Goal: Transaction & Acquisition: Book appointment/travel/reservation

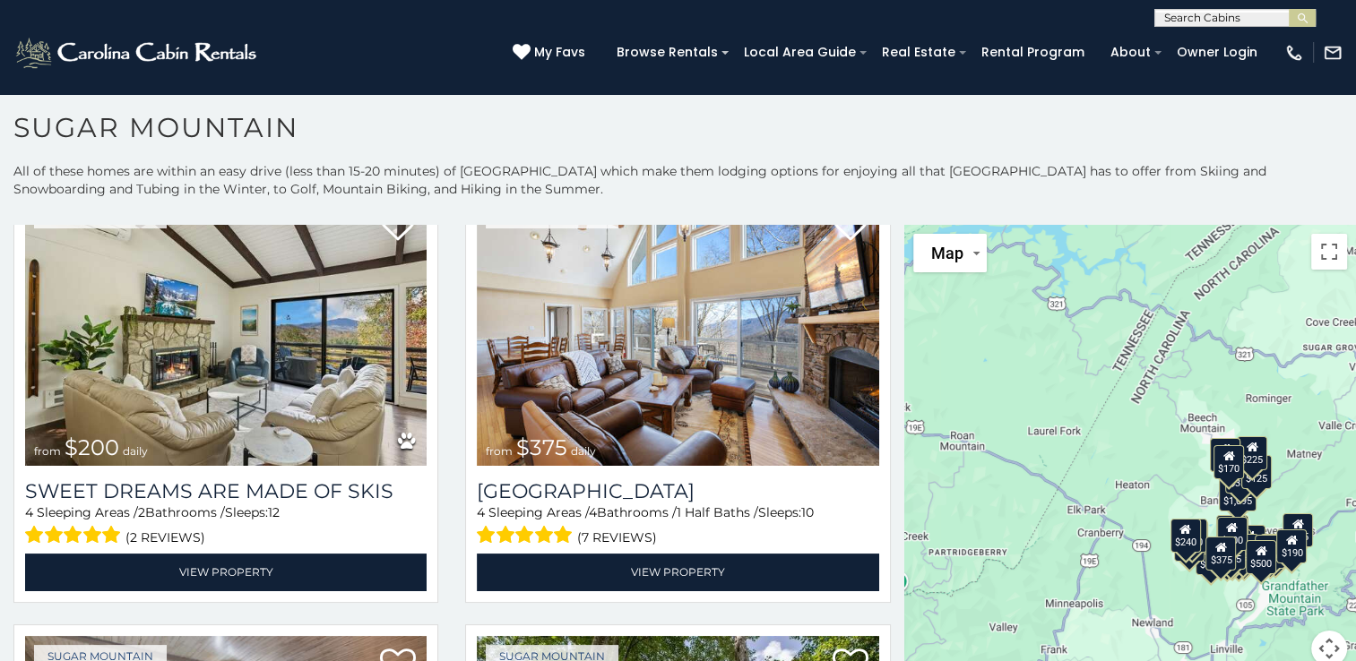
scroll to position [1000, 0]
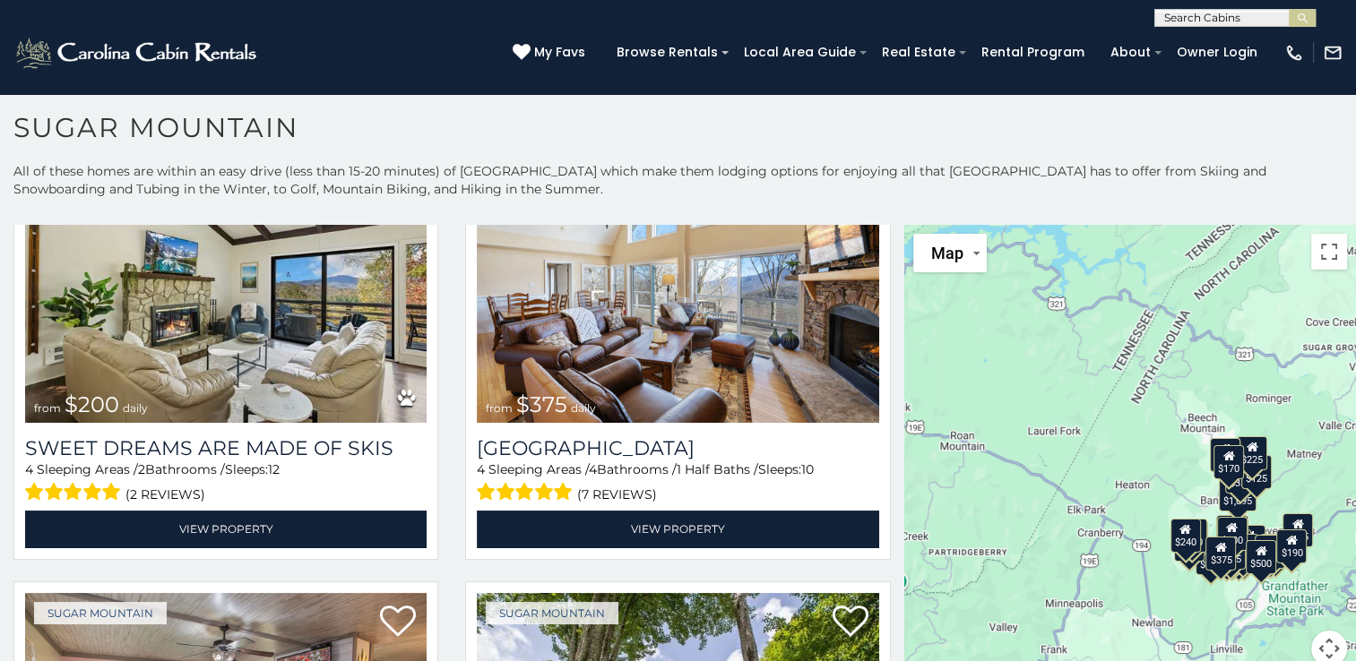
drag, startPoint x: 896, startPoint y: 288, endPoint x: 896, endPoint y: 317, distance: 29.6
click at [904, 317] on div "$650 $375 $350 $350 $200 $375 $195 $265 $190 $175 $155 $290 $175 $345 $1,095 $1…" at bounding box center [1130, 456] width 452 height 463
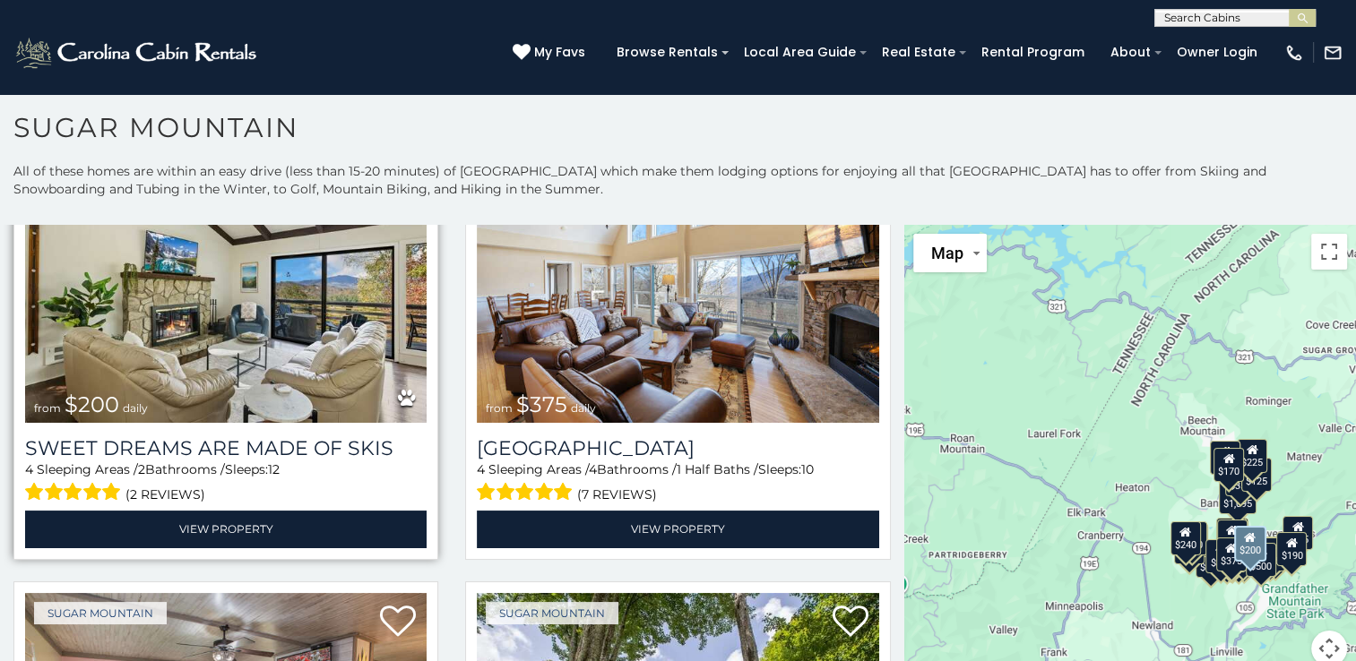
click at [246, 309] on img at bounding box center [225, 288] width 401 height 269
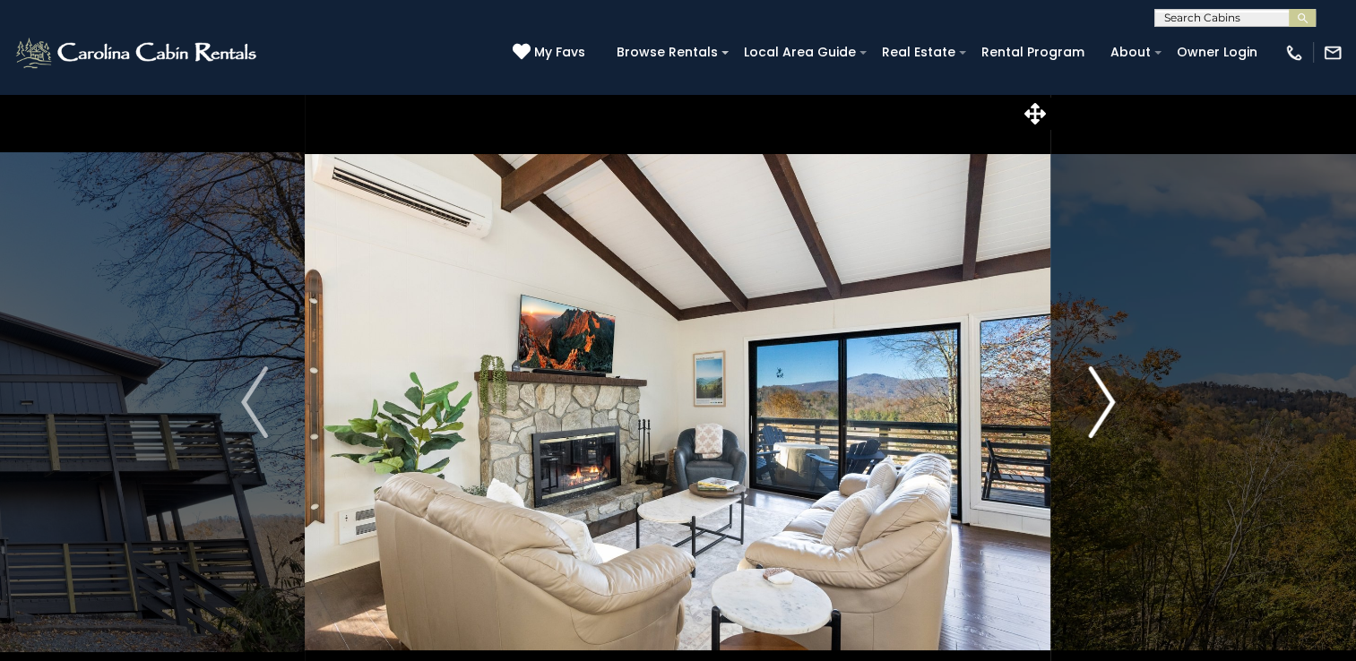
click at [1097, 409] on img "Next" at bounding box center [1101, 402] width 27 height 72
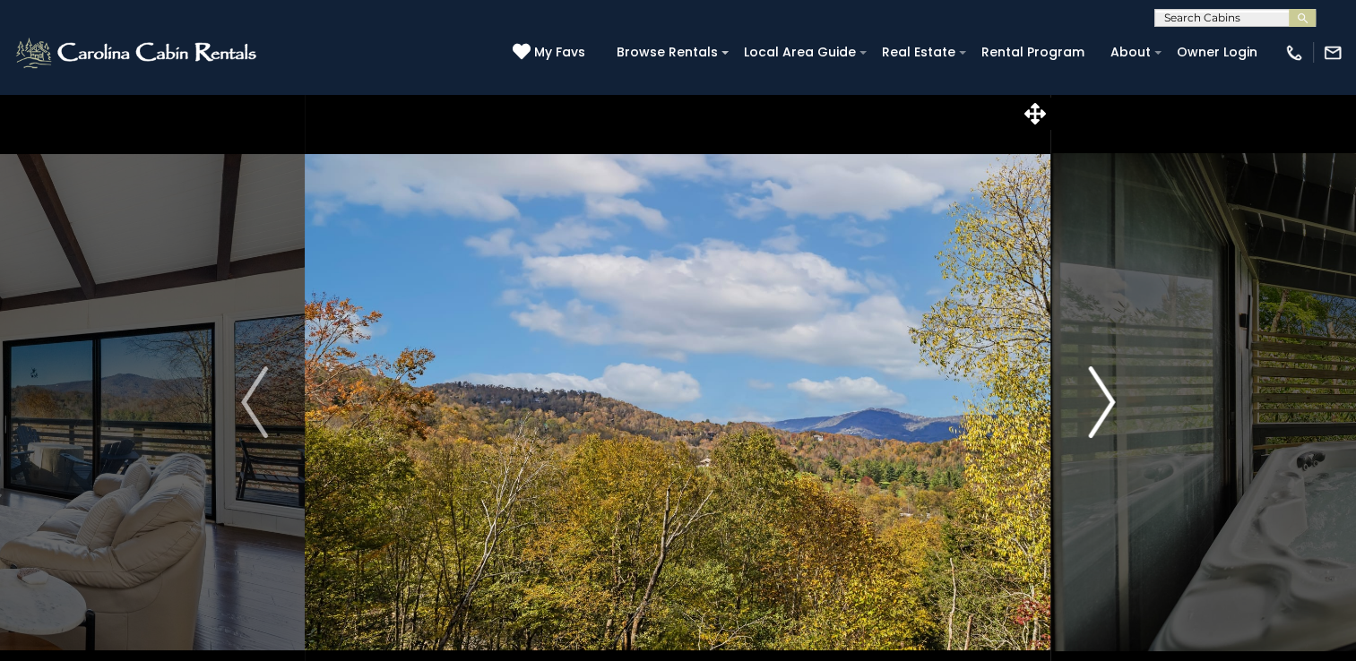
click at [1097, 409] on img "Next" at bounding box center [1101, 402] width 27 height 72
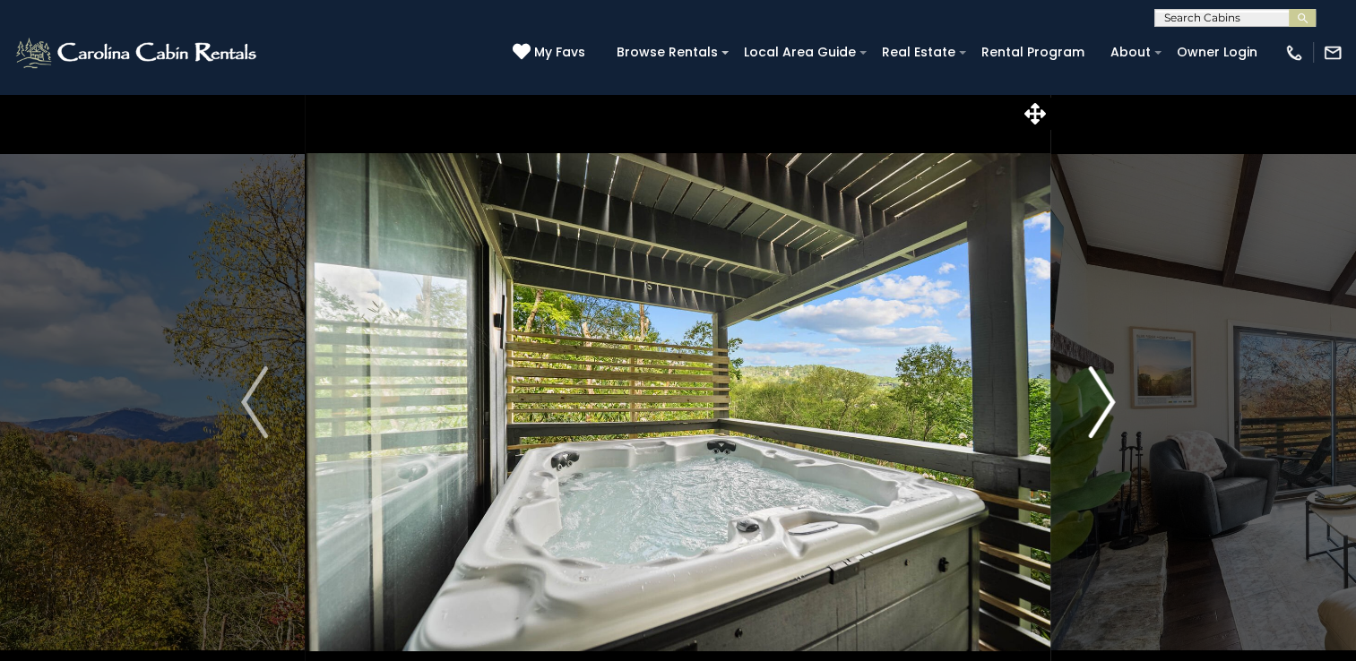
click at [1097, 409] on img "Next" at bounding box center [1101, 402] width 27 height 72
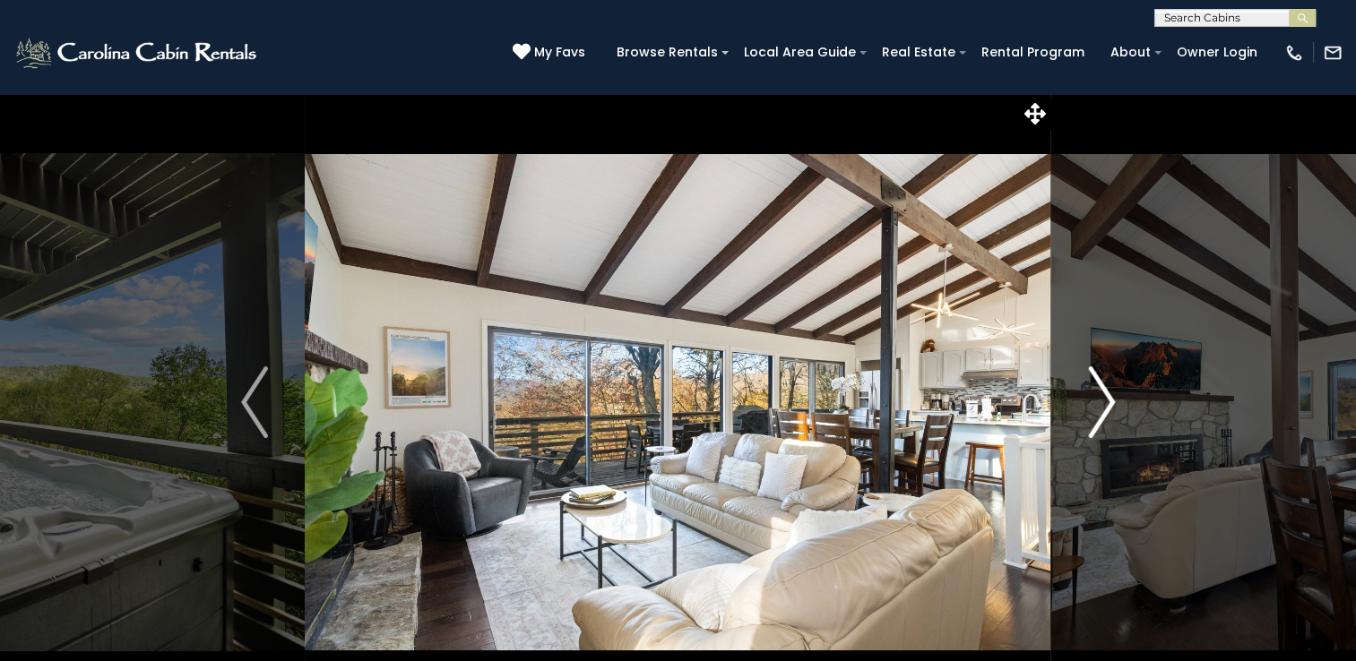
click at [1097, 409] on img "Next" at bounding box center [1101, 402] width 27 height 72
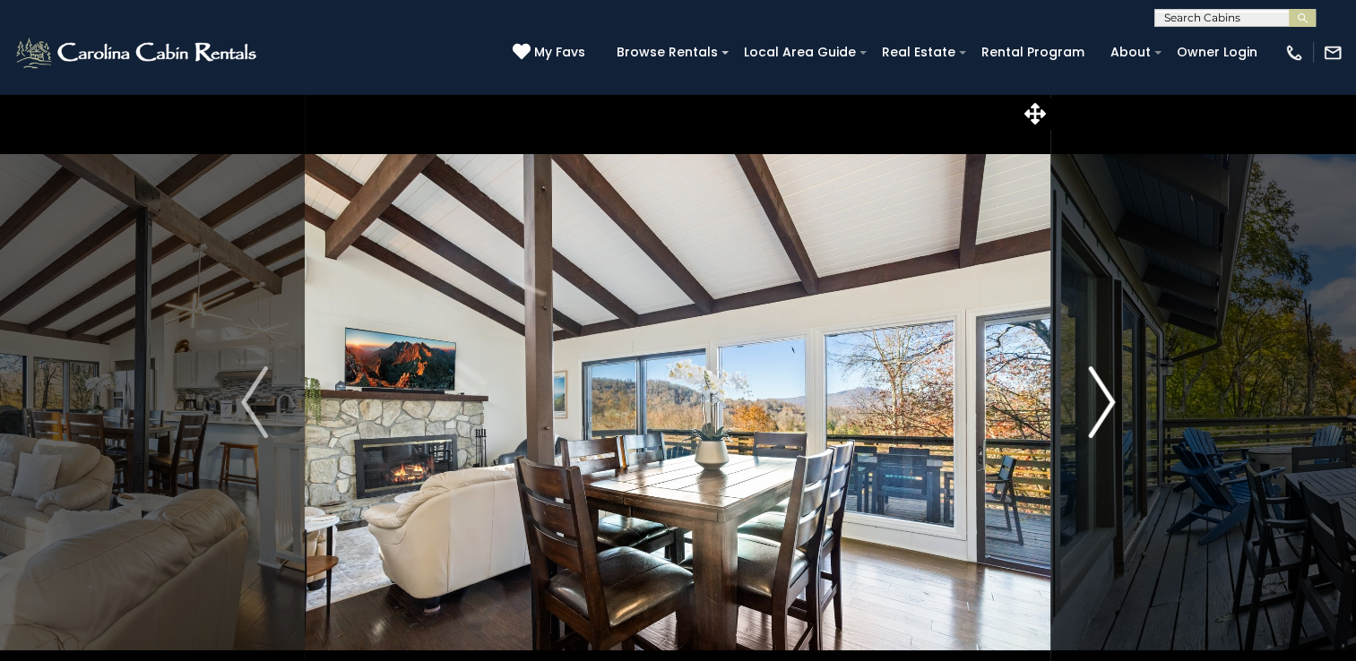
click at [1097, 409] on img "Next" at bounding box center [1101, 402] width 27 height 72
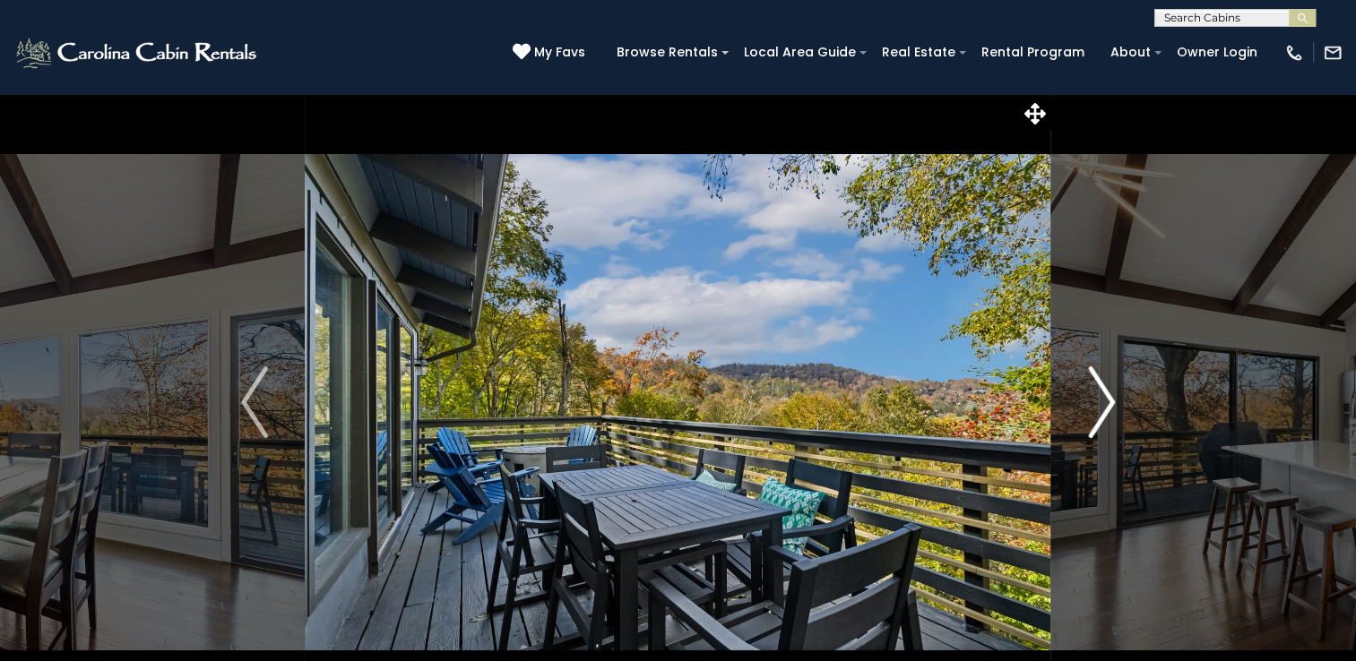
click at [1097, 409] on img "Next" at bounding box center [1101, 402] width 27 height 72
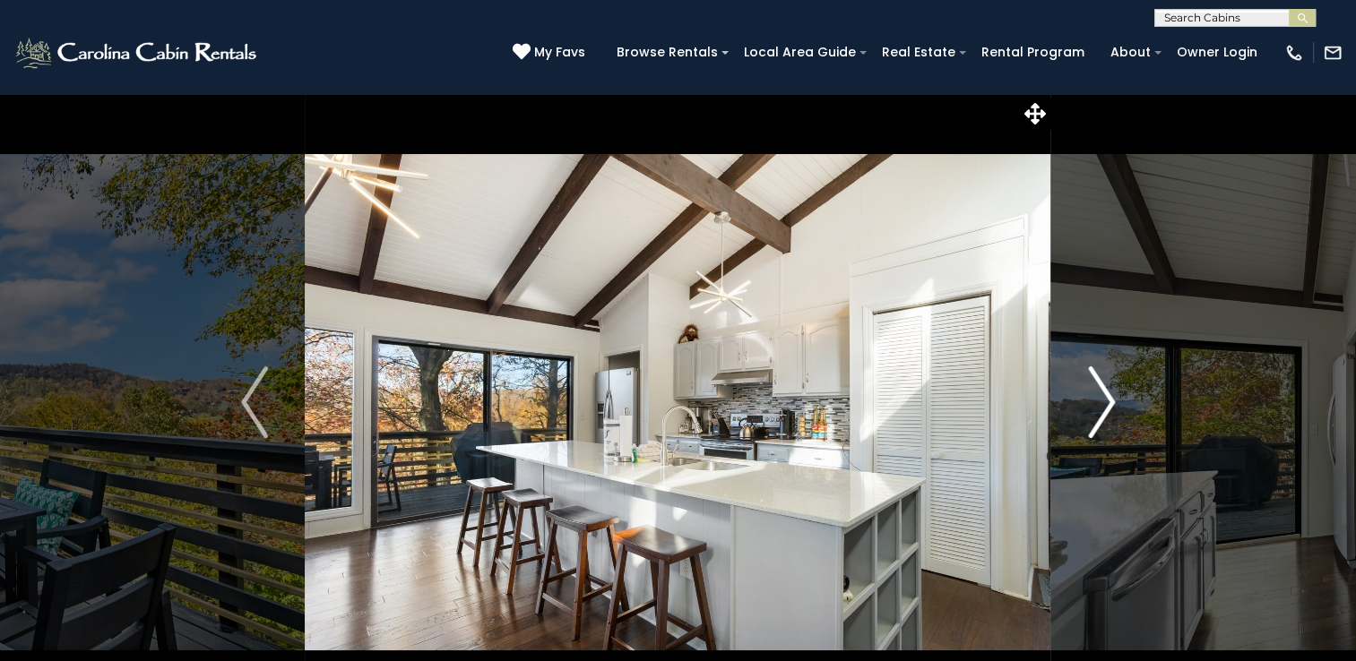
click at [1097, 409] on img "Next" at bounding box center [1101, 402] width 27 height 72
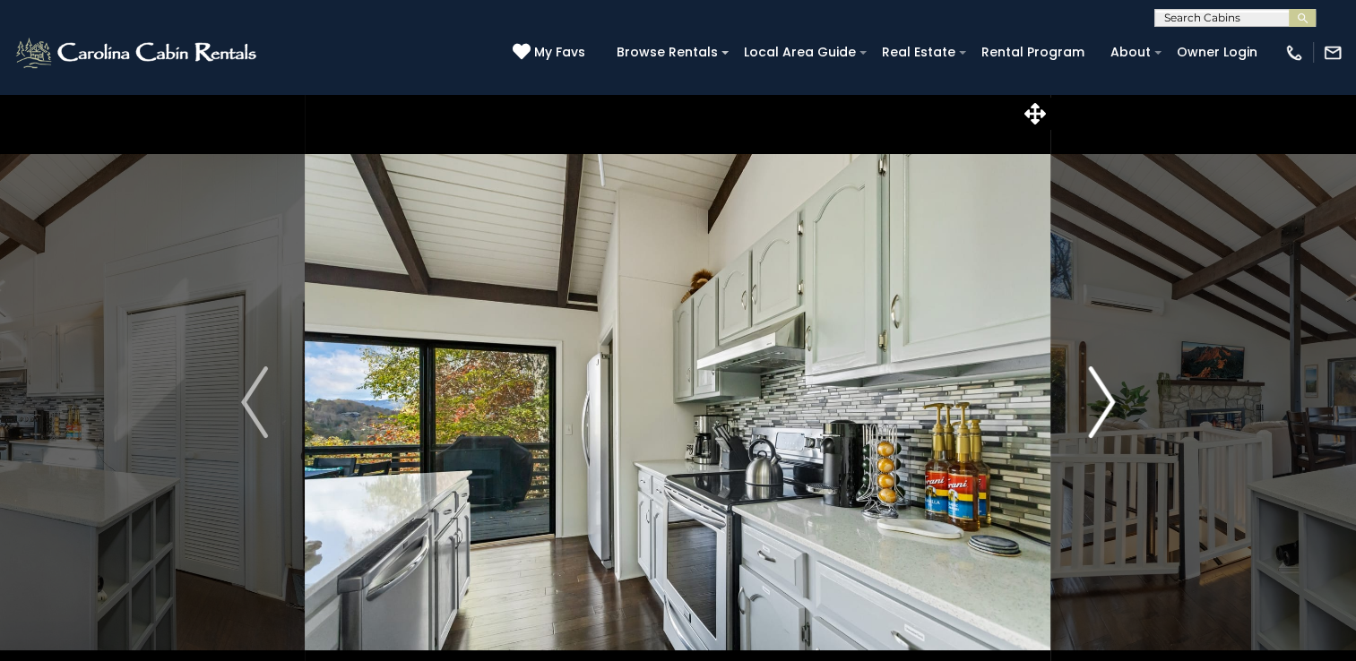
click at [1097, 409] on img "Next" at bounding box center [1101, 402] width 27 height 72
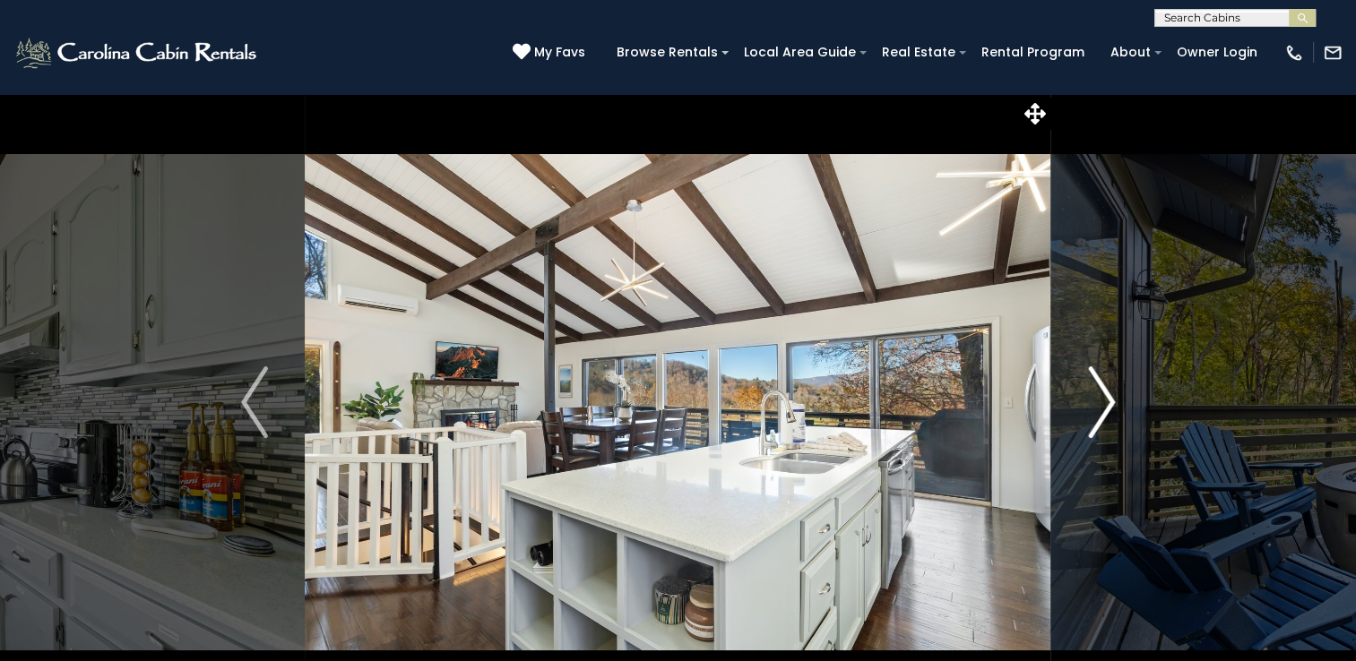
click at [1097, 409] on img "Next" at bounding box center [1101, 402] width 27 height 72
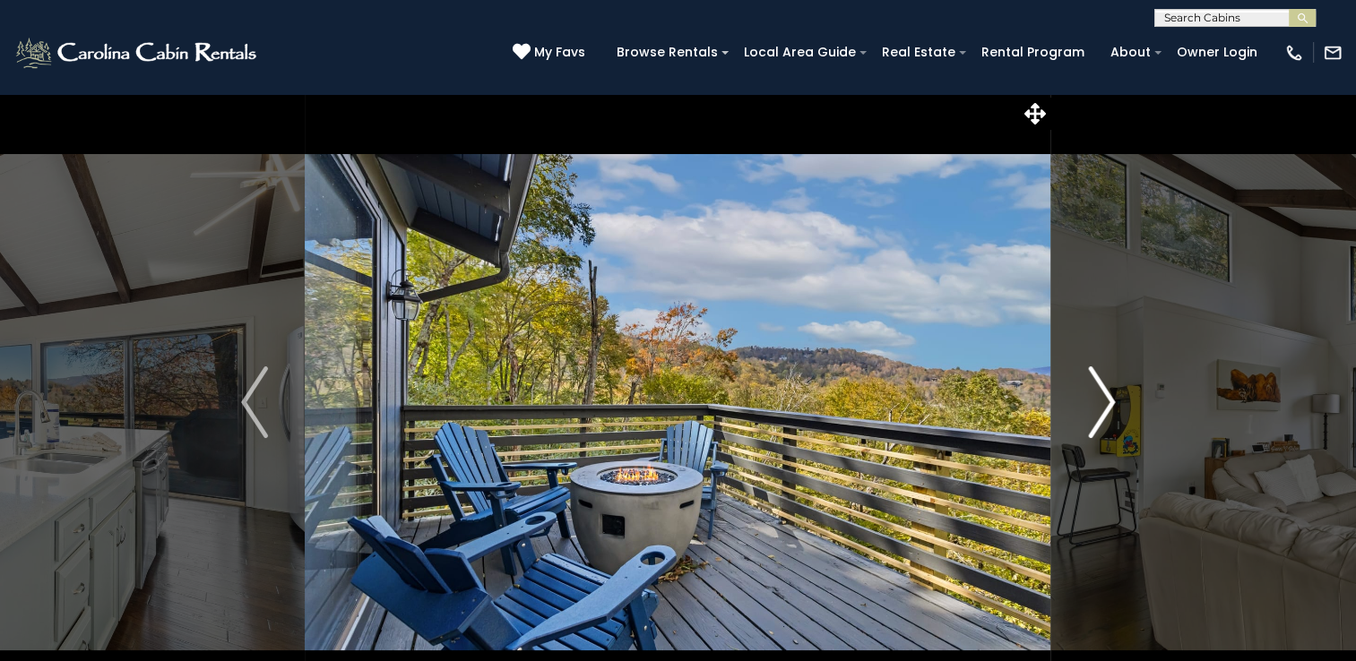
click at [1097, 409] on img "Next" at bounding box center [1101, 402] width 27 height 72
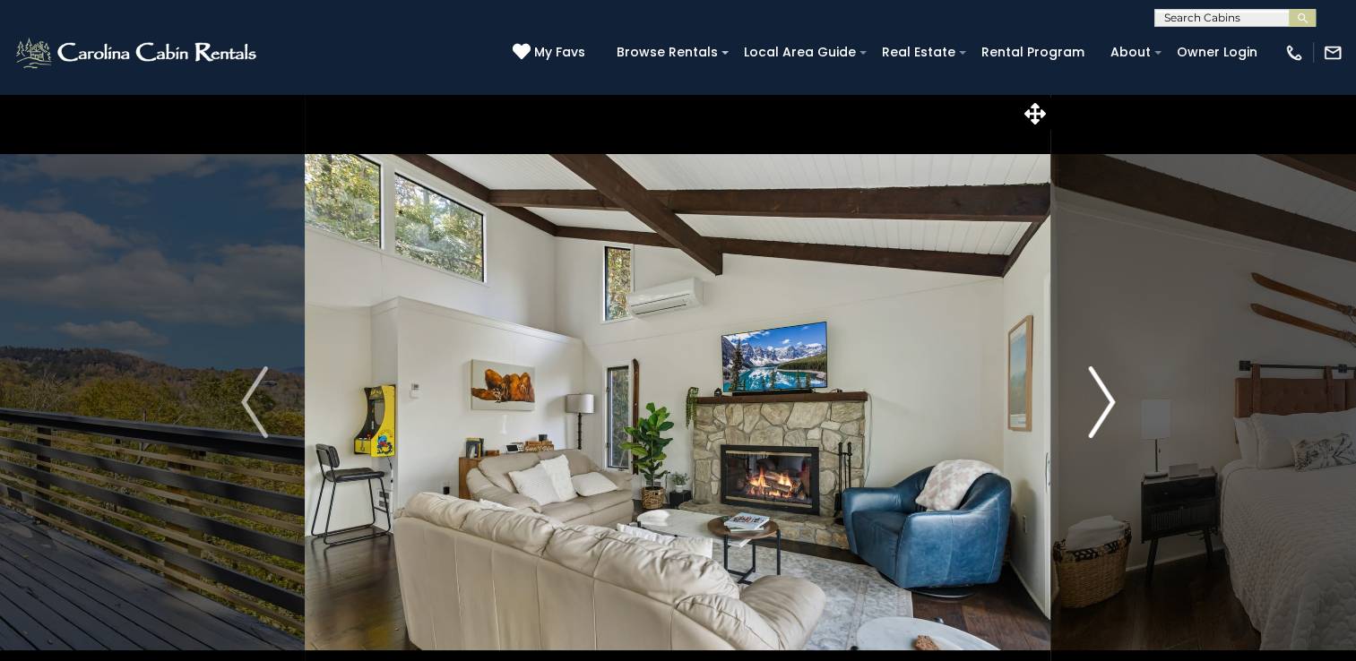
click at [1097, 409] on img "Next" at bounding box center [1101, 402] width 27 height 72
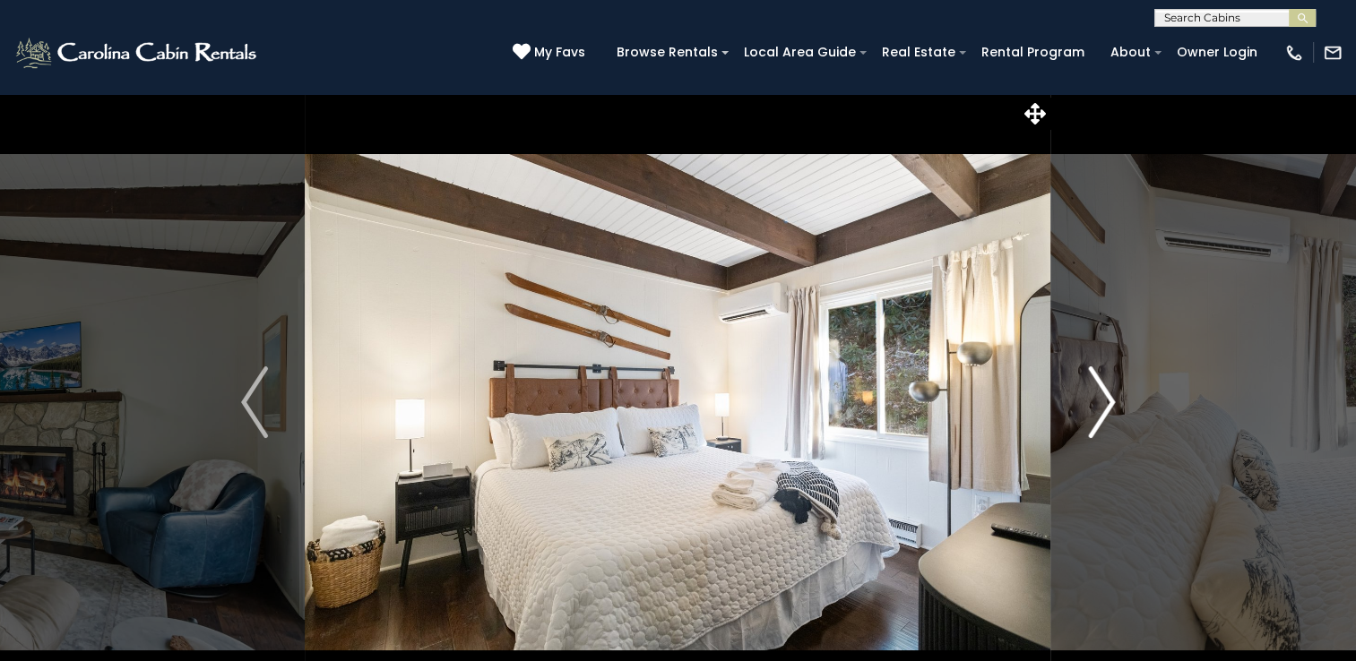
click at [1097, 409] on img "Next" at bounding box center [1101, 402] width 27 height 72
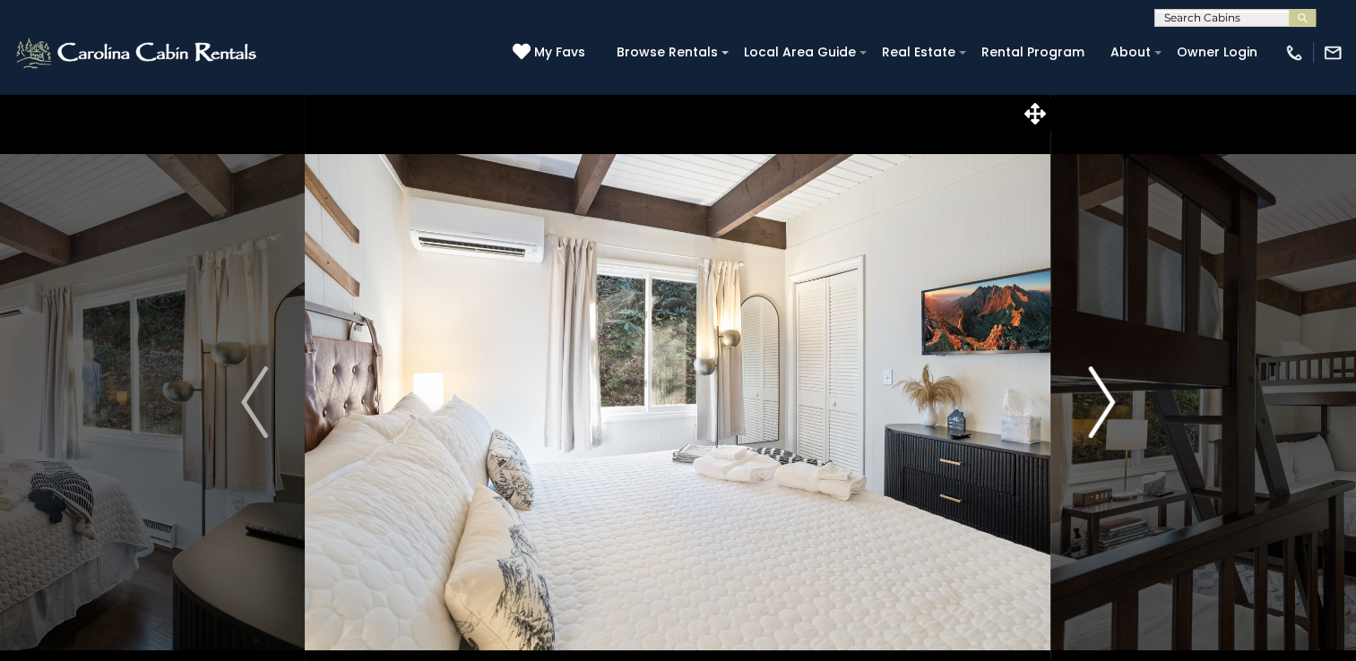
click at [1097, 409] on img "Next" at bounding box center [1101, 402] width 27 height 72
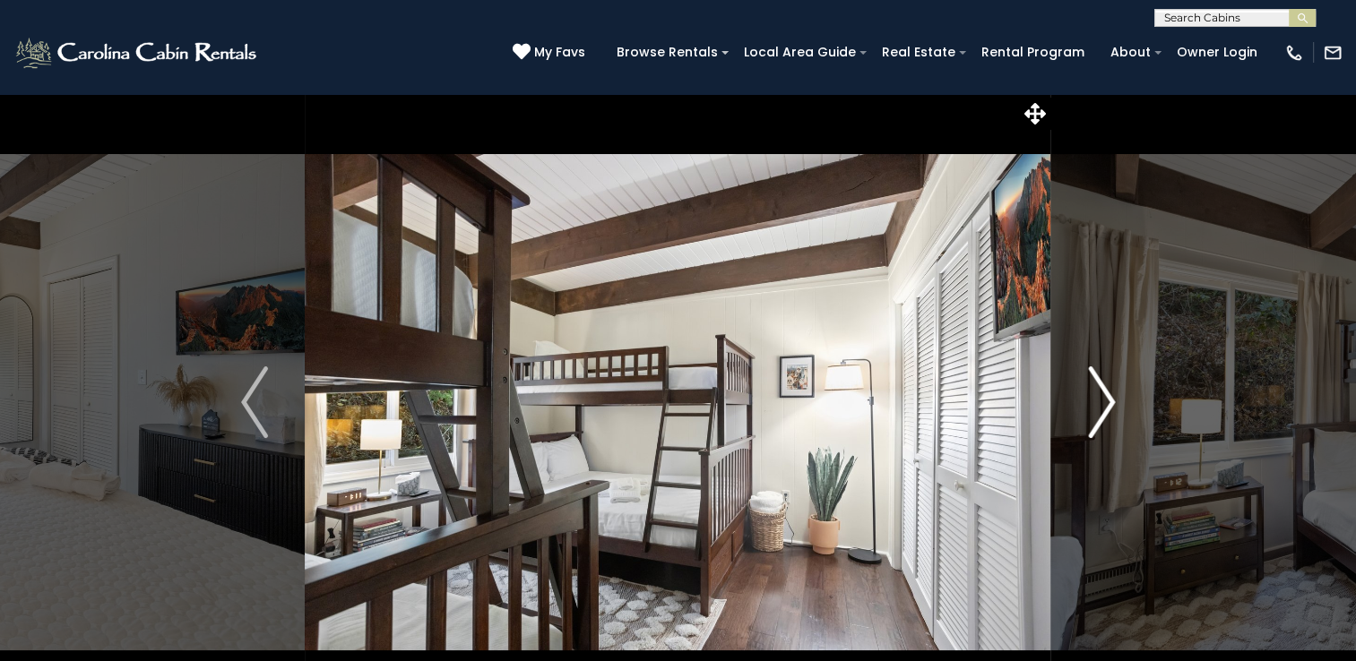
click at [1097, 409] on img "Next" at bounding box center [1101, 402] width 27 height 72
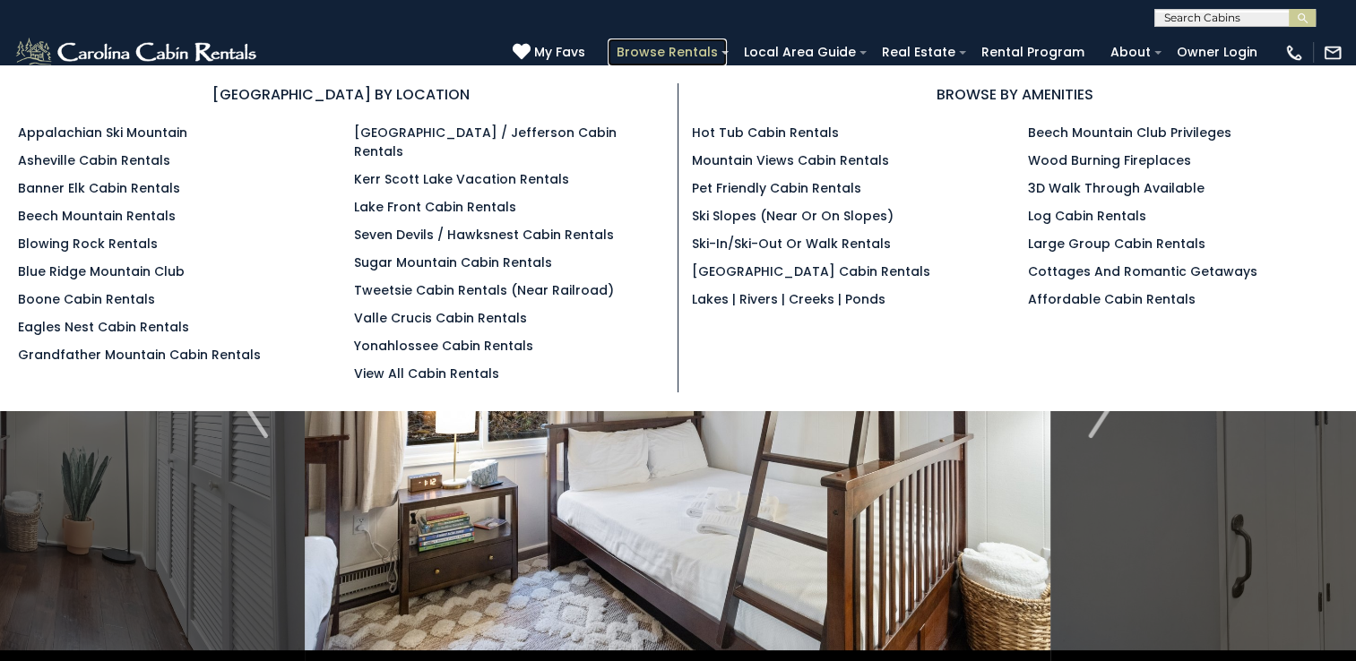
click at [667, 56] on link "Browse Rentals" at bounding box center [666, 53] width 119 height 28
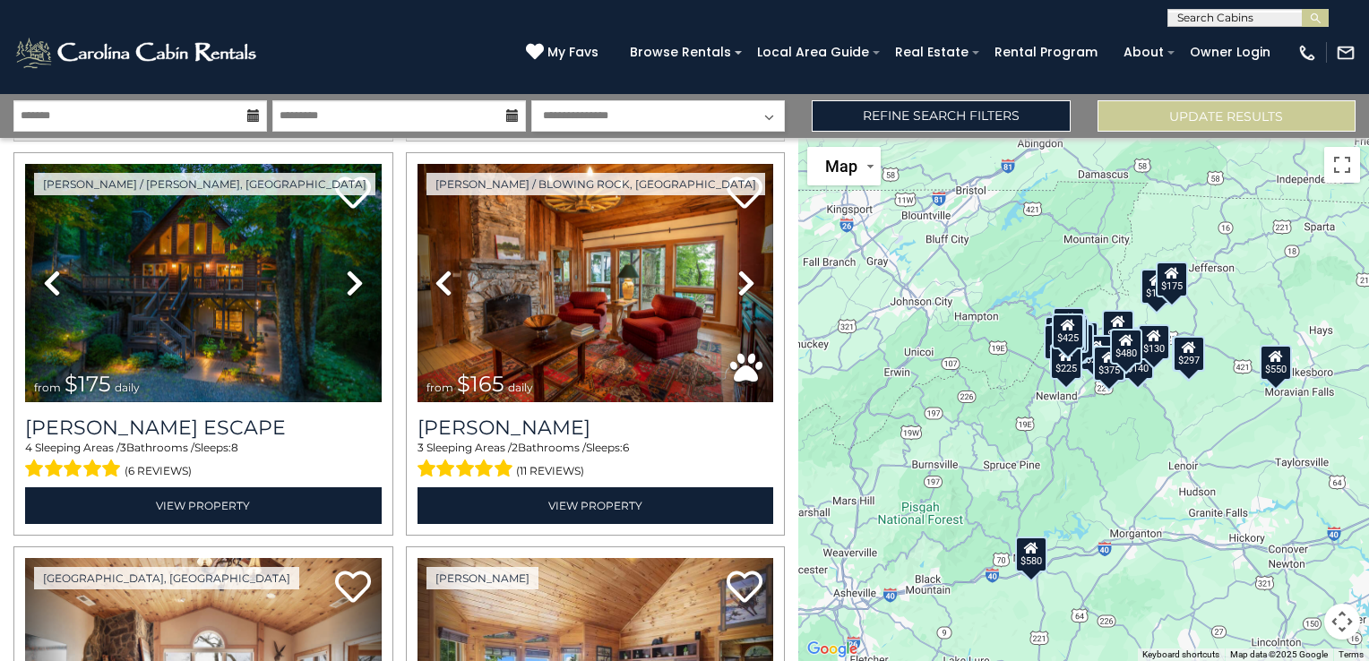
scroll to position [466, 0]
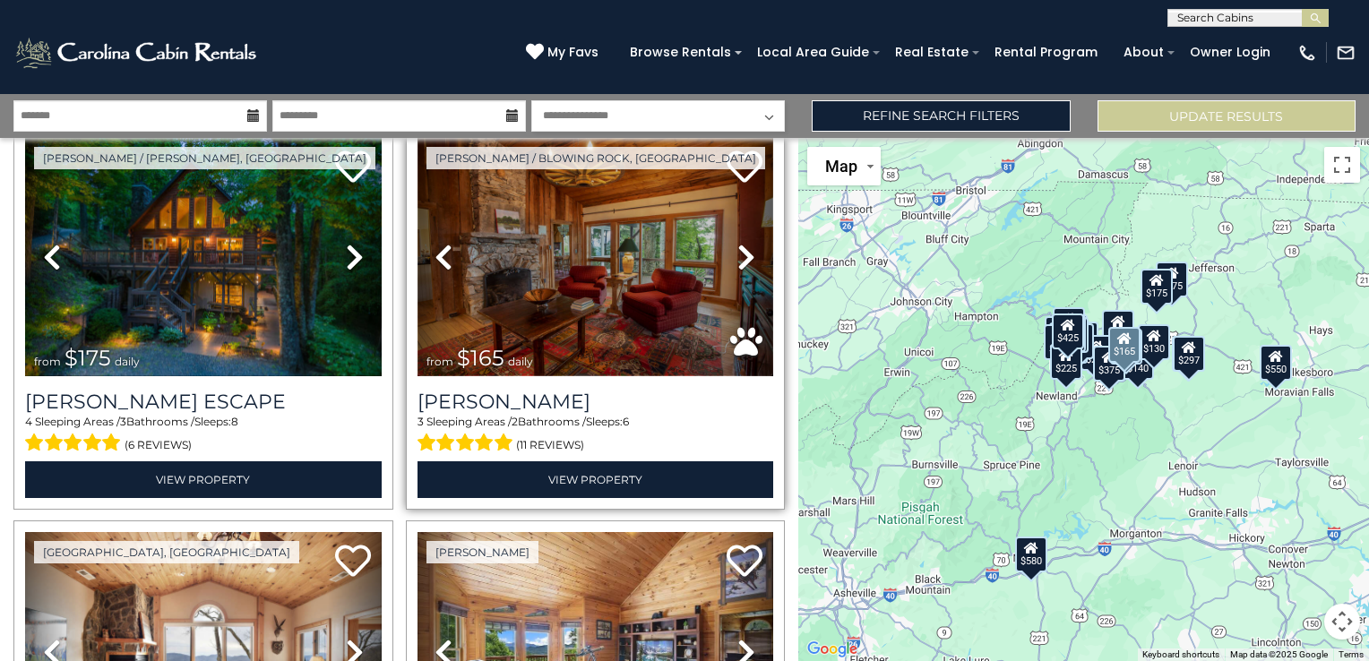
click at [578, 336] on img at bounding box center [596, 257] width 357 height 238
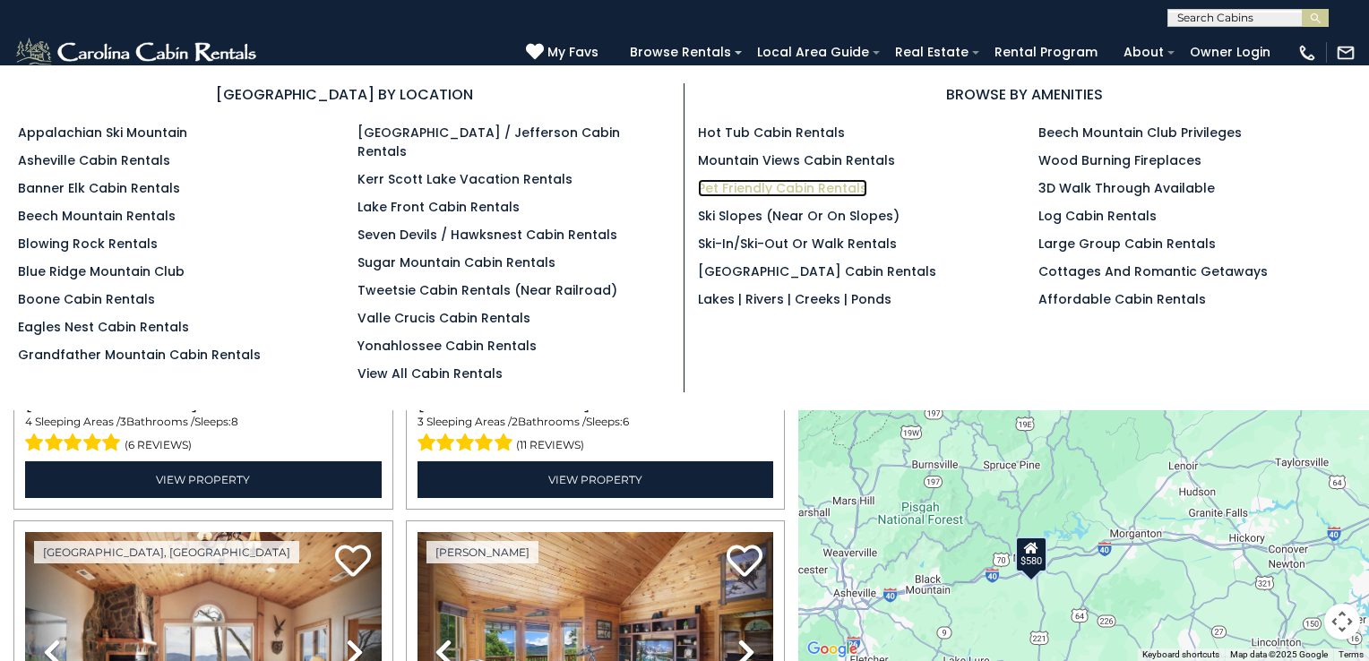
click at [763, 185] on link "Pet Friendly Cabin Rentals" at bounding box center [782, 188] width 169 height 18
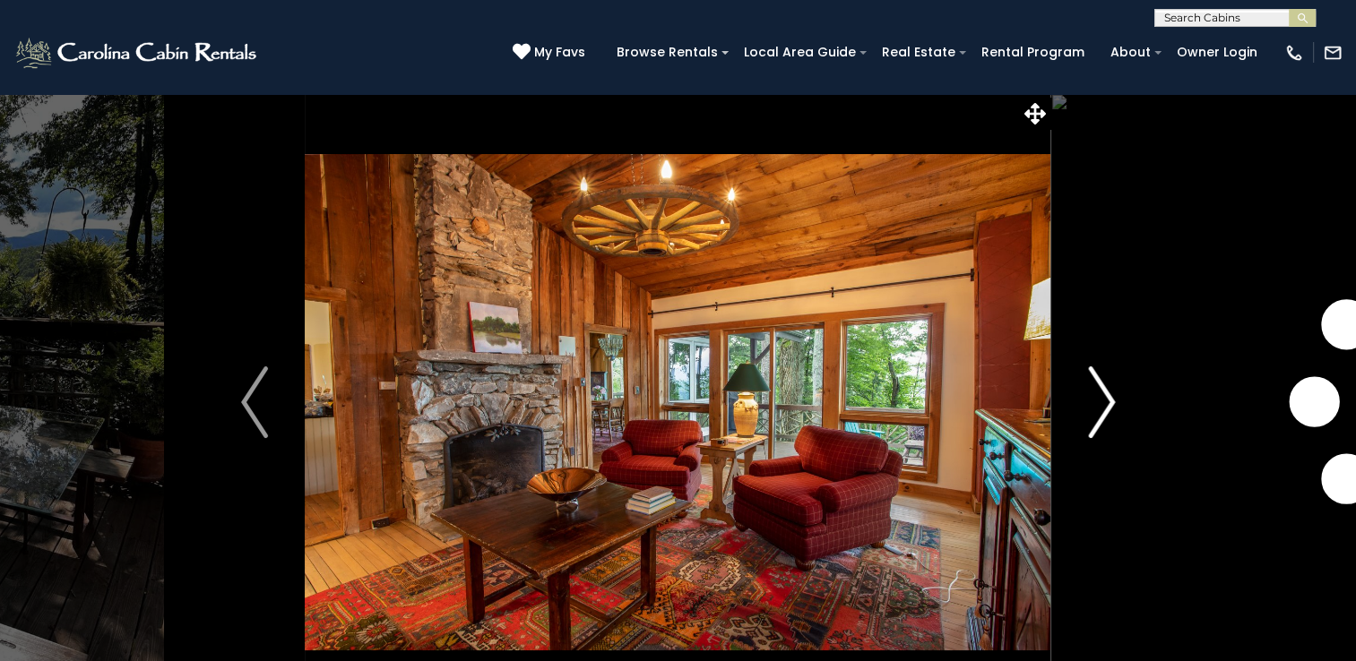
click at [1104, 409] on img "Next" at bounding box center [1101, 402] width 27 height 72
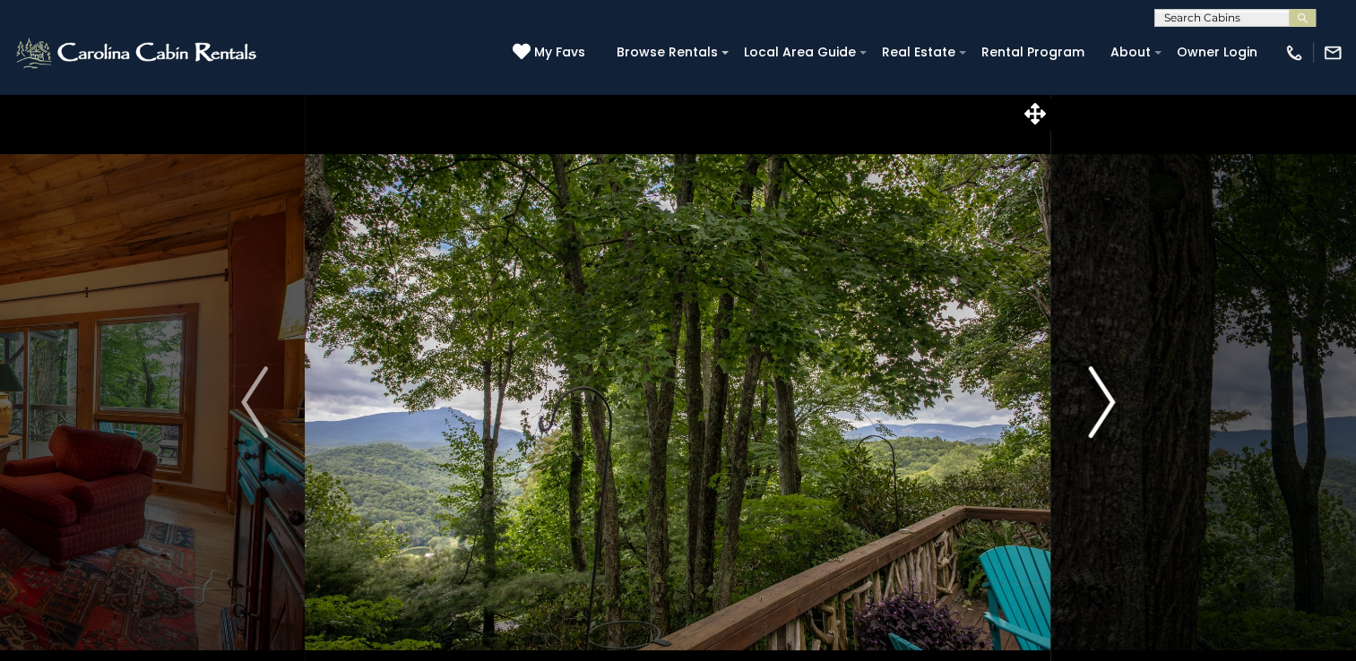
click at [1104, 409] on img "Next" at bounding box center [1101, 402] width 27 height 72
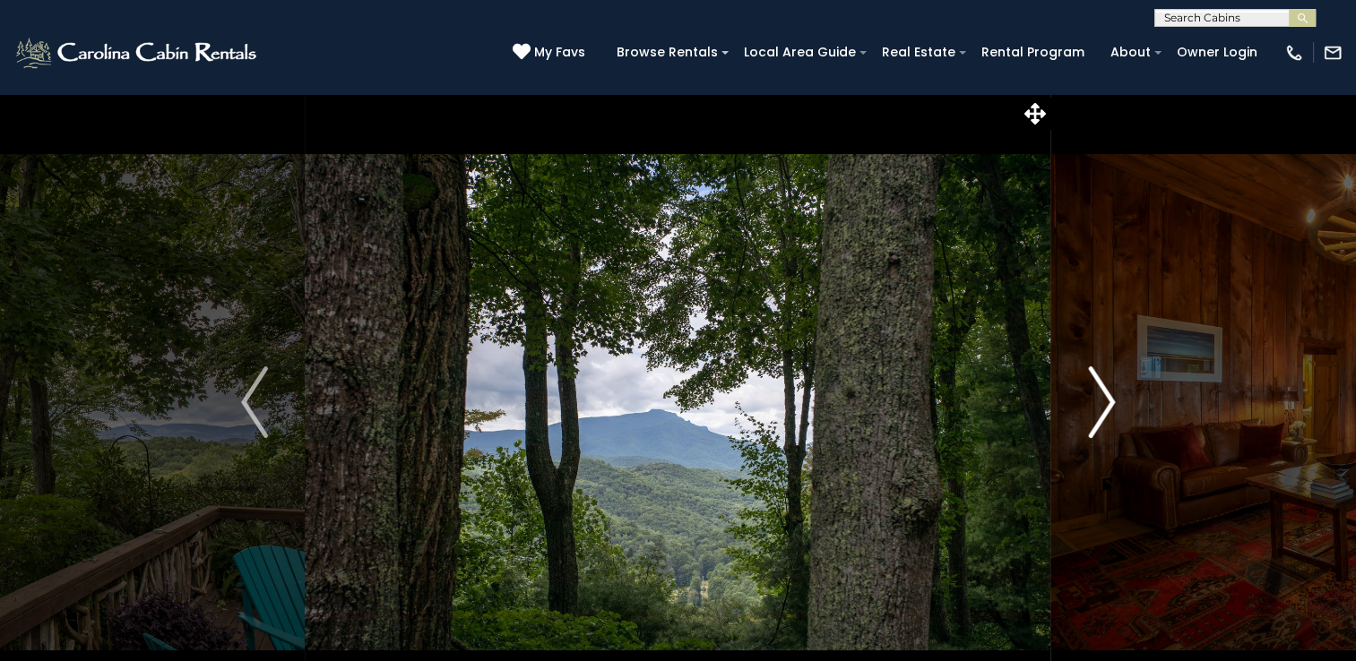
click at [1104, 409] on img "Next" at bounding box center [1101, 402] width 27 height 72
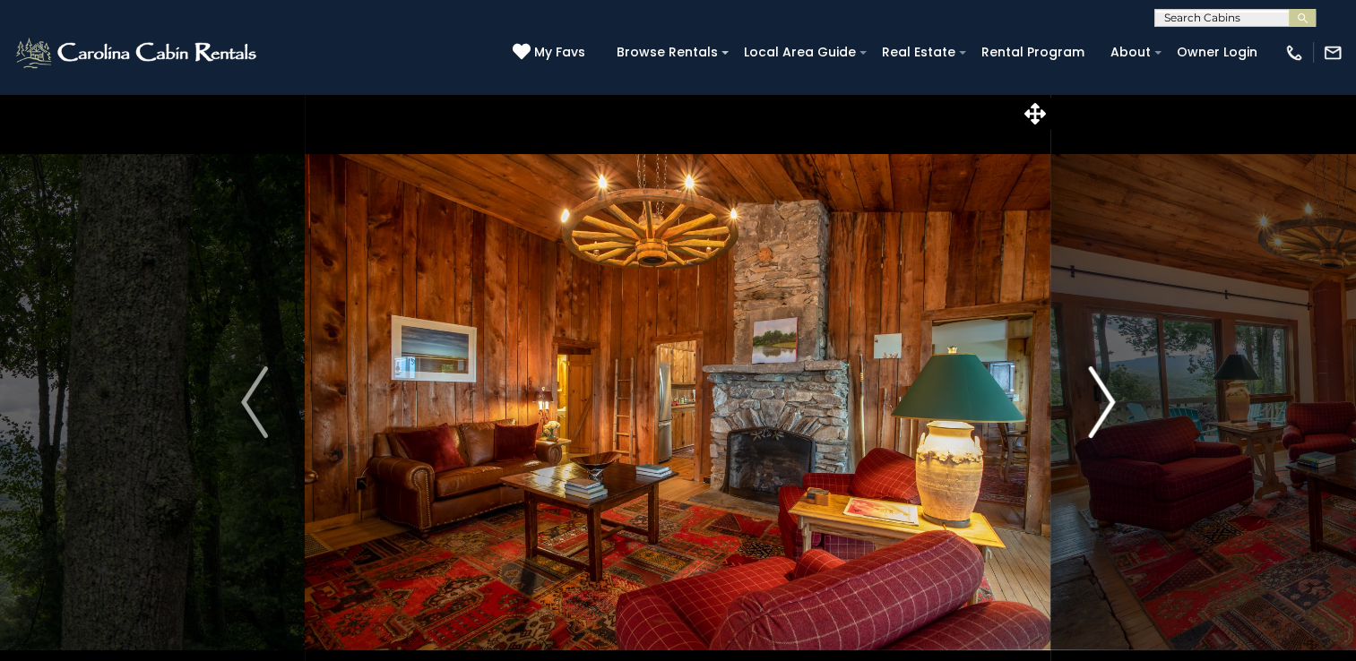
click at [1104, 409] on img "Next" at bounding box center [1101, 402] width 27 height 72
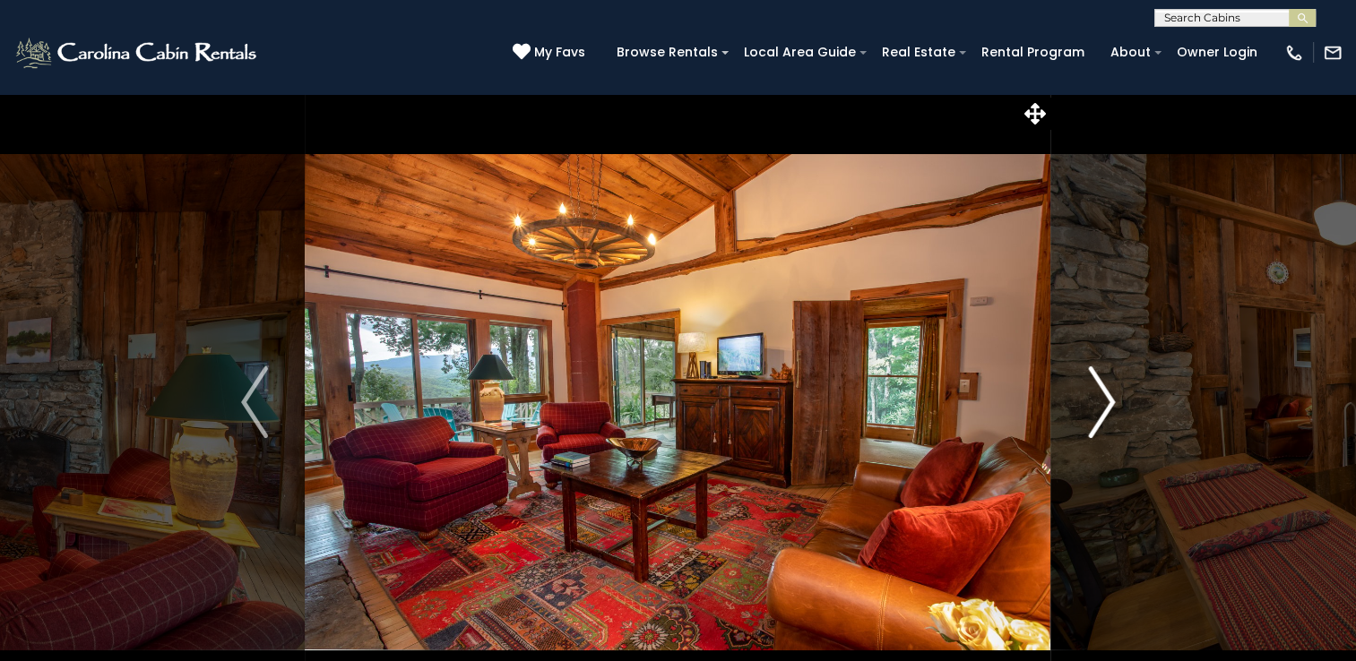
click at [1104, 409] on img "Next" at bounding box center [1101, 402] width 27 height 72
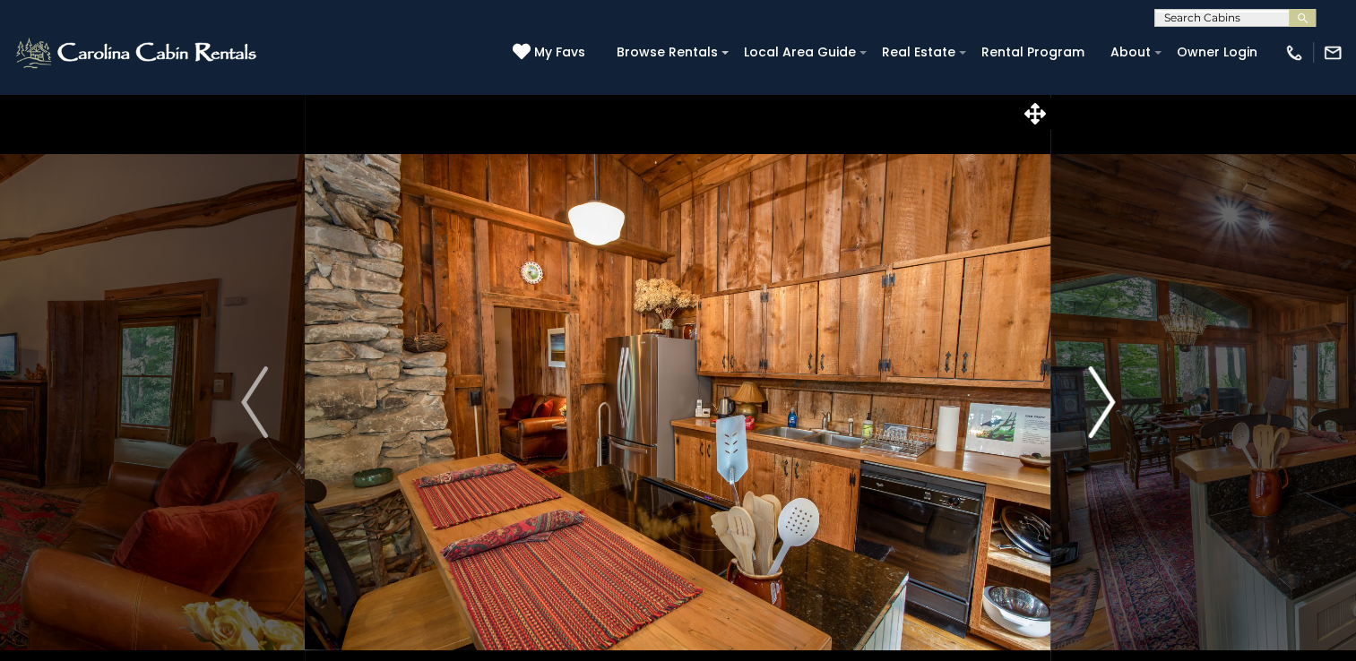
click at [1104, 409] on img "Next" at bounding box center [1101, 402] width 27 height 72
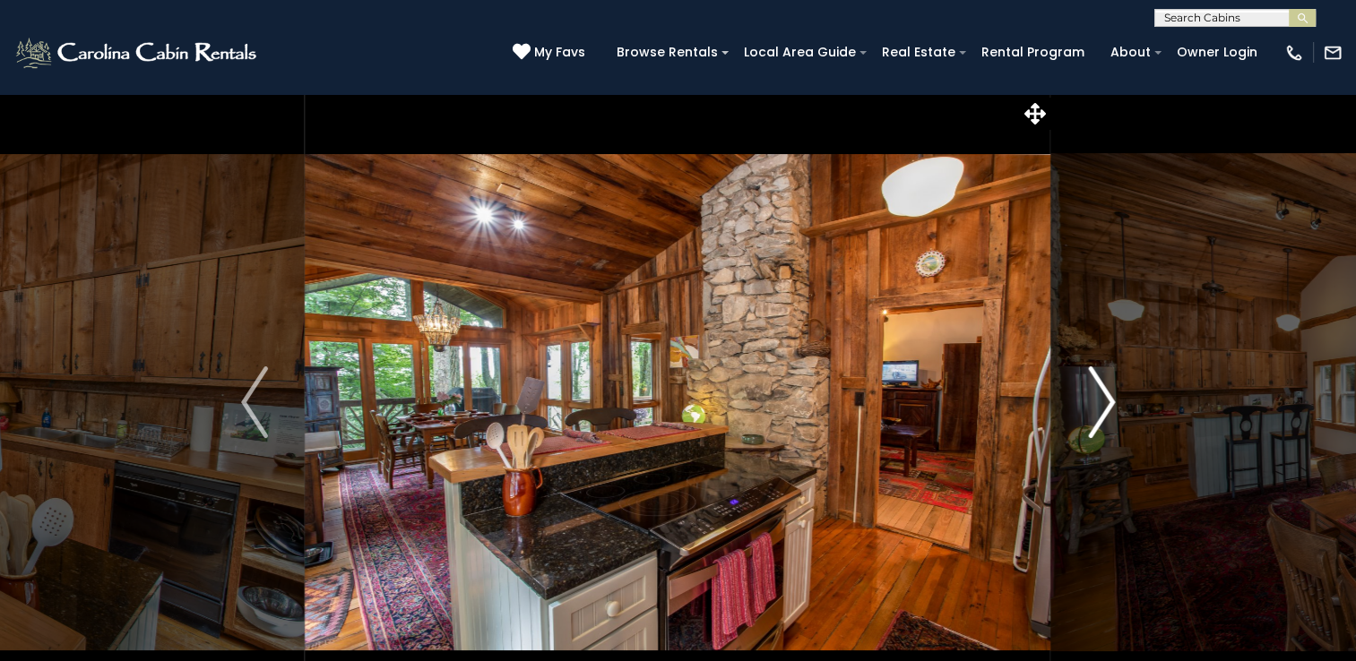
click at [1104, 409] on img "Next" at bounding box center [1101, 402] width 27 height 72
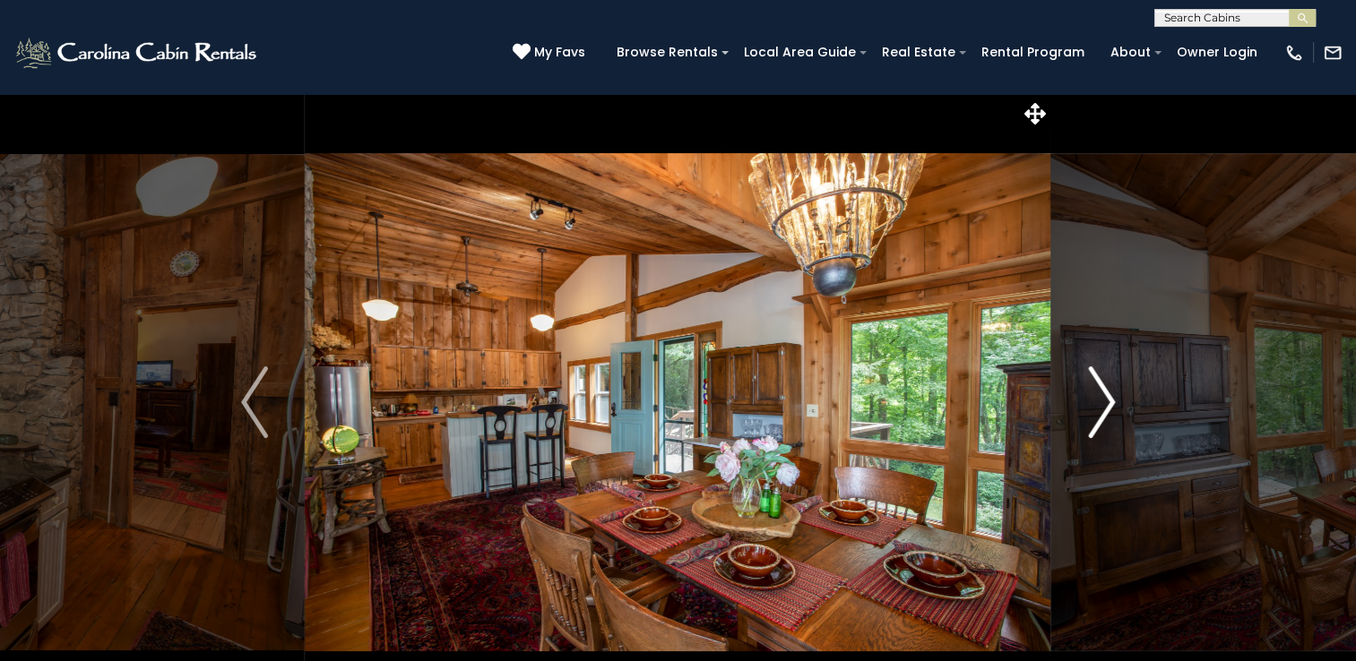
click at [1104, 409] on img "Next" at bounding box center [1101, 402] width 27 height 72
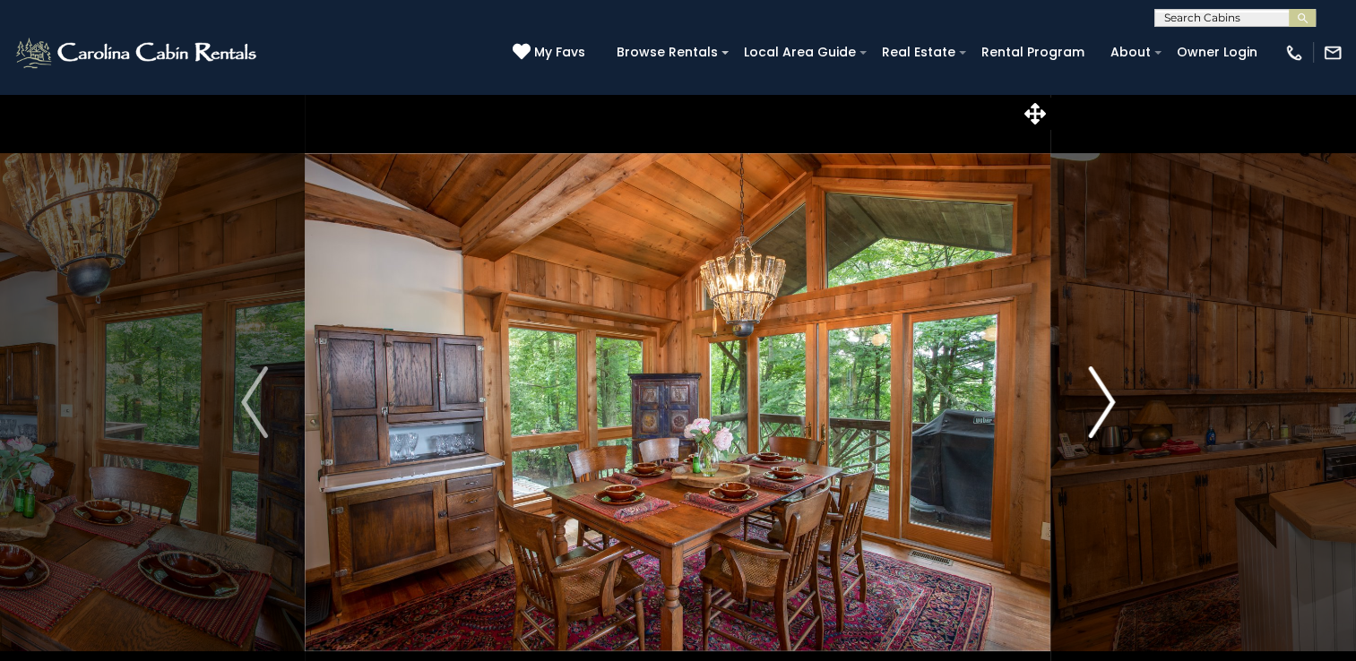
click at [1104, 409] on img "Next" at bounding box center [1101, 402] width 27 height 72
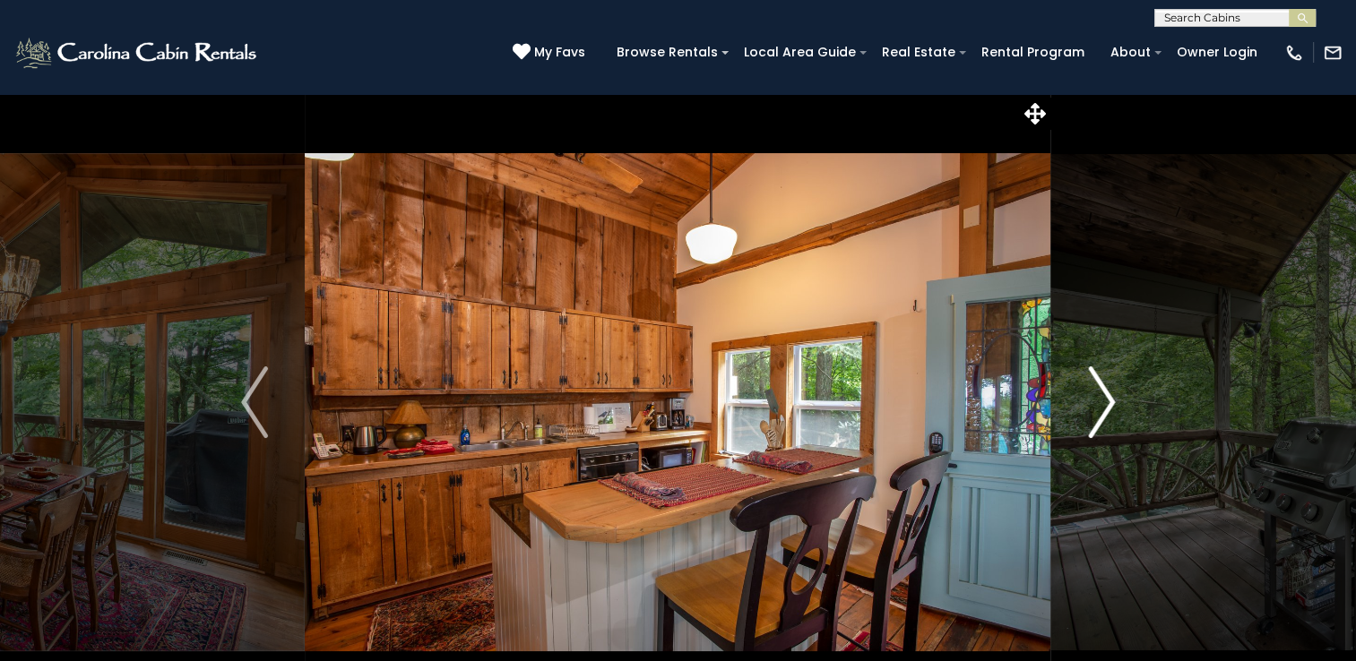
click at [1104, 409] on img "Next" at bounding box center [1101, 402] width 27 height 72
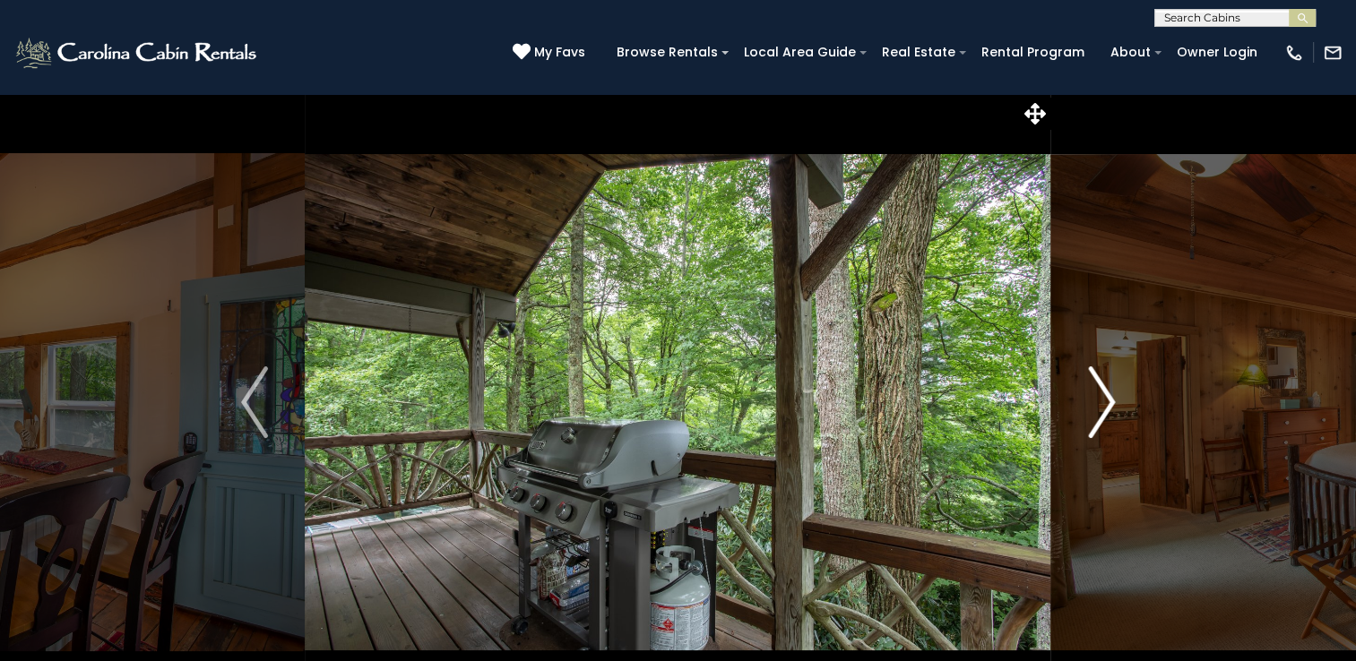
click at [1104, 409] on img "Next" at bounding box center [1101, 402] width 27 height 72
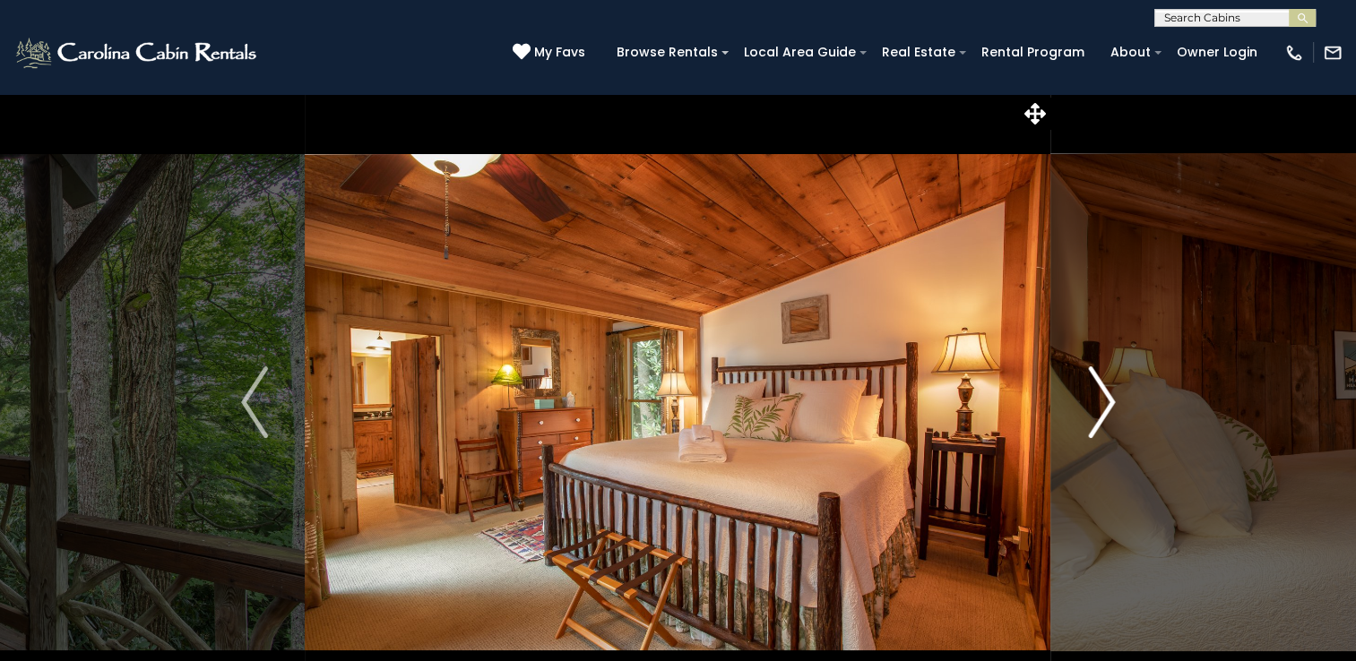
click at [1104, 409] on img "Next" at bounding box center [1101, 402] width 27 height 72
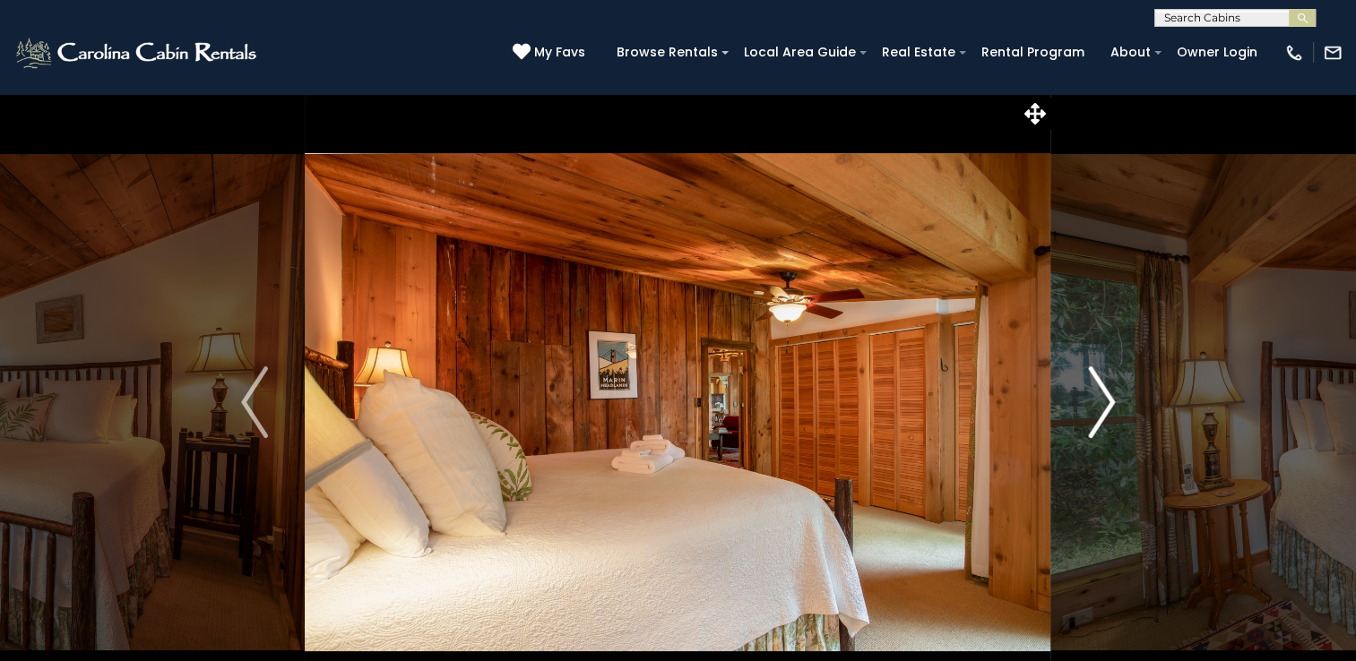
click at [1104, 409] on img "Next" at bounding box center [1101, 402] width 27 height 72
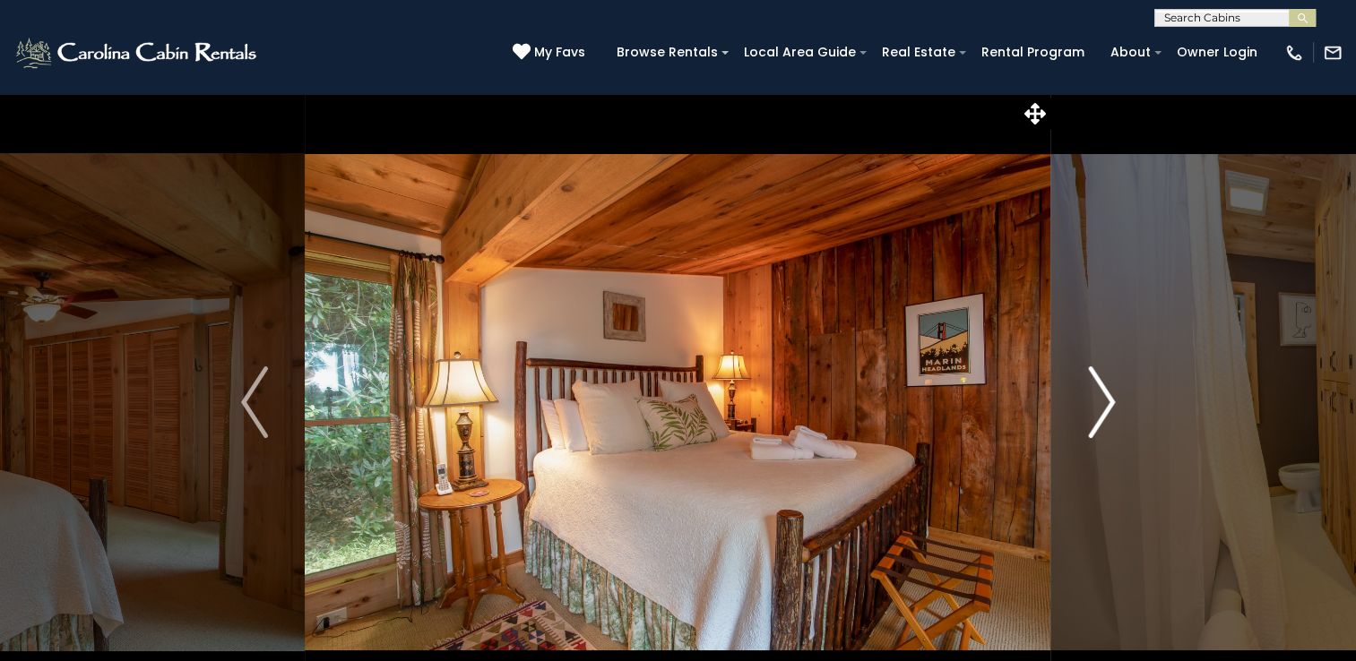
click at [1104, 409] on img "Next" at bounding box center [1101, 402] width 27 height 72
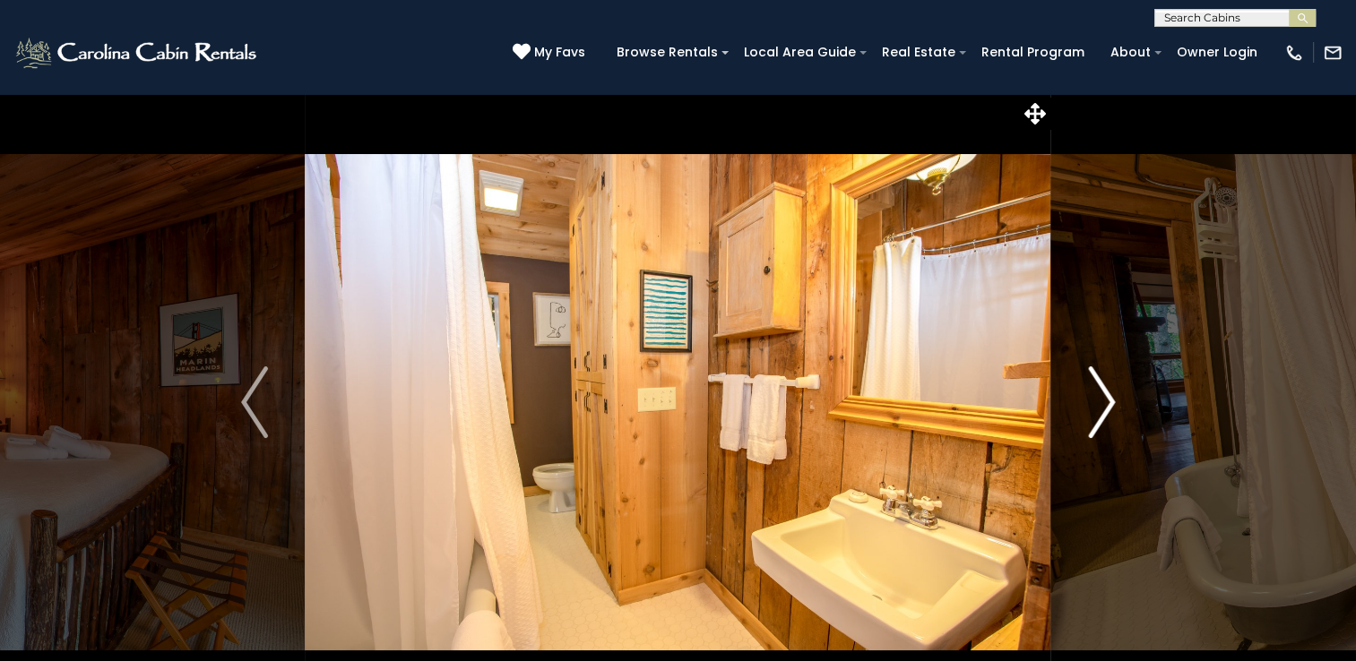
click at [1104, 409] on img "Next" at bounding box center [1101, 402] width 27 height 72
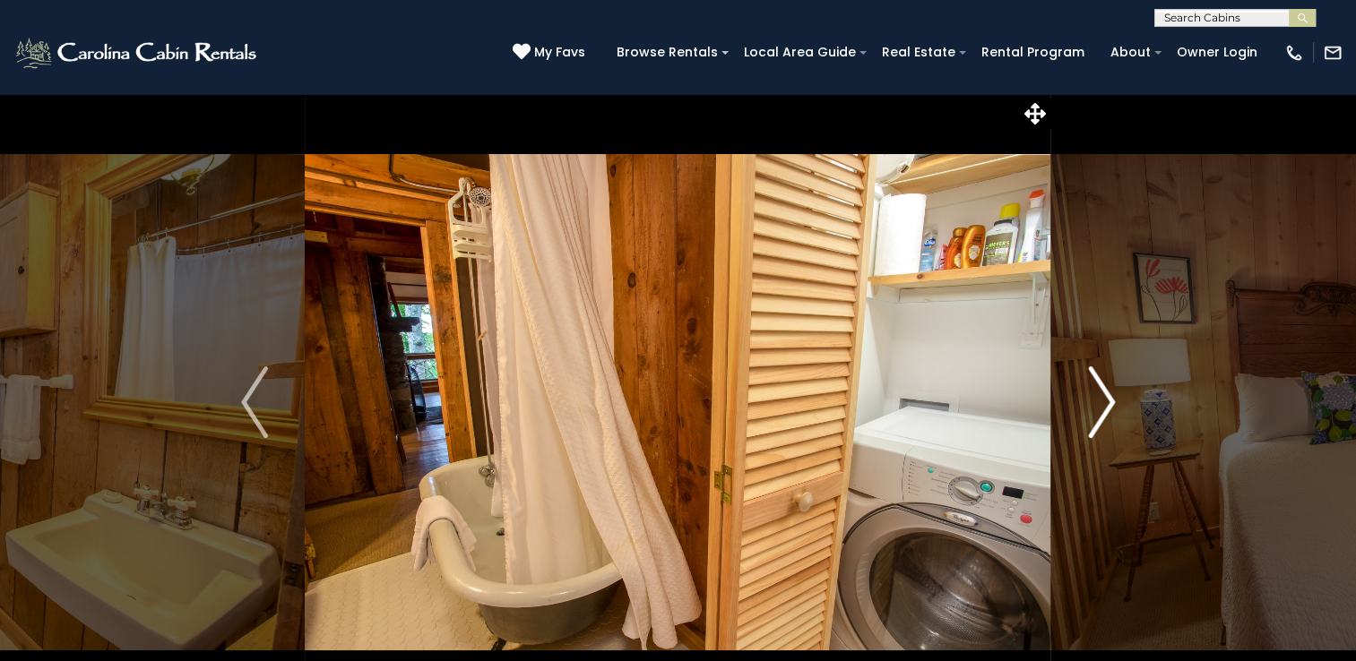
click at [1104, 409] on img "Next" at bounding box center [1101, 402] width 27 height 72
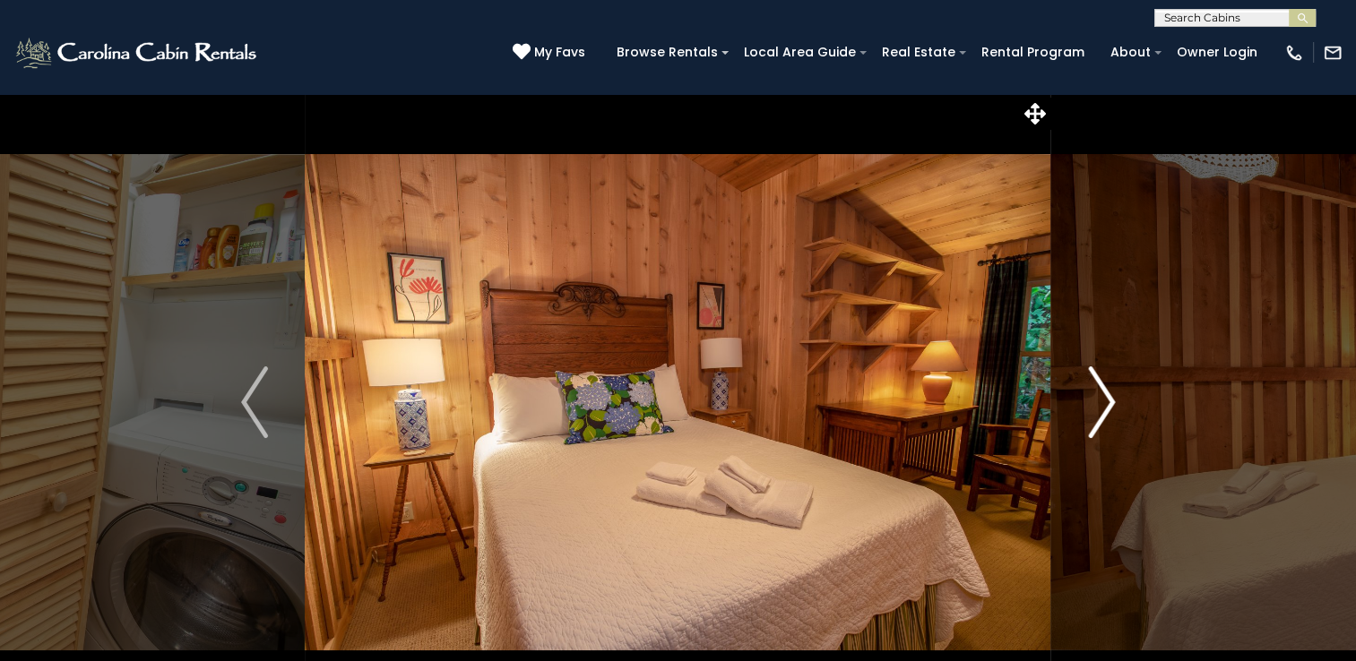
click at [1104, 409] on img "Next" at bounding box center [1101, 402] width 27 height 72
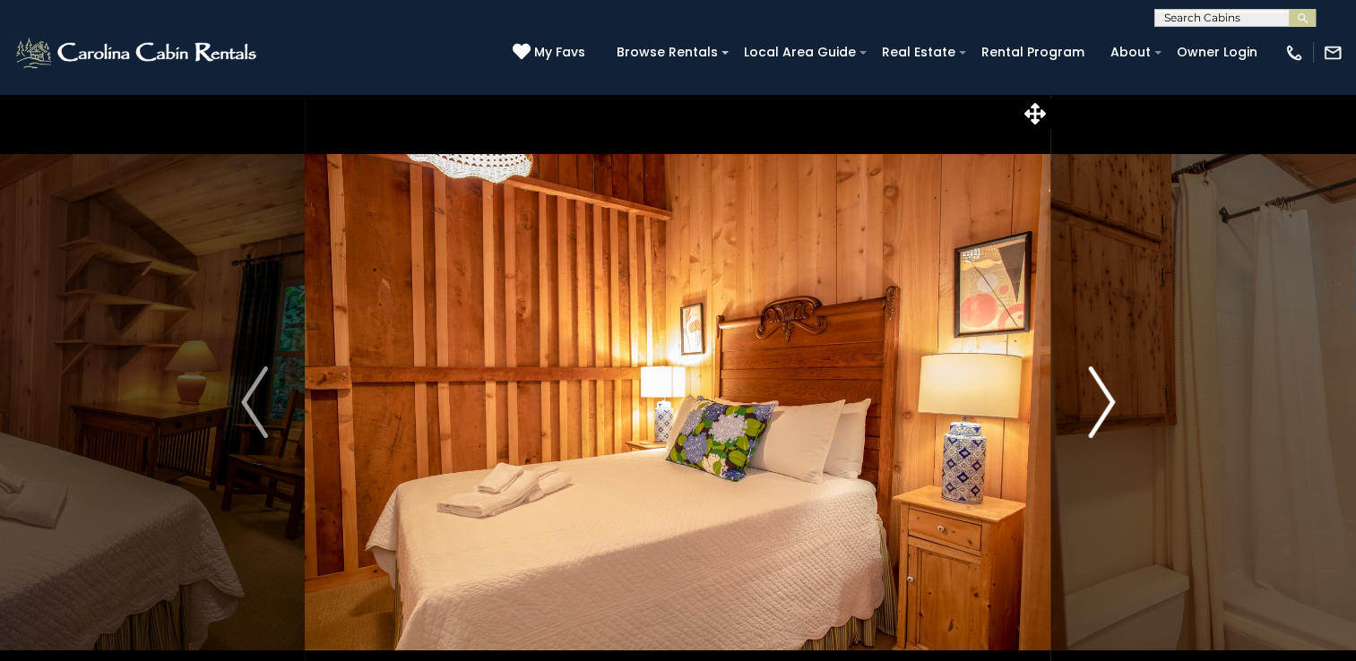
click at [1104, 409] on img "Next" at bounding box center [1101, 402] width 27 height 72
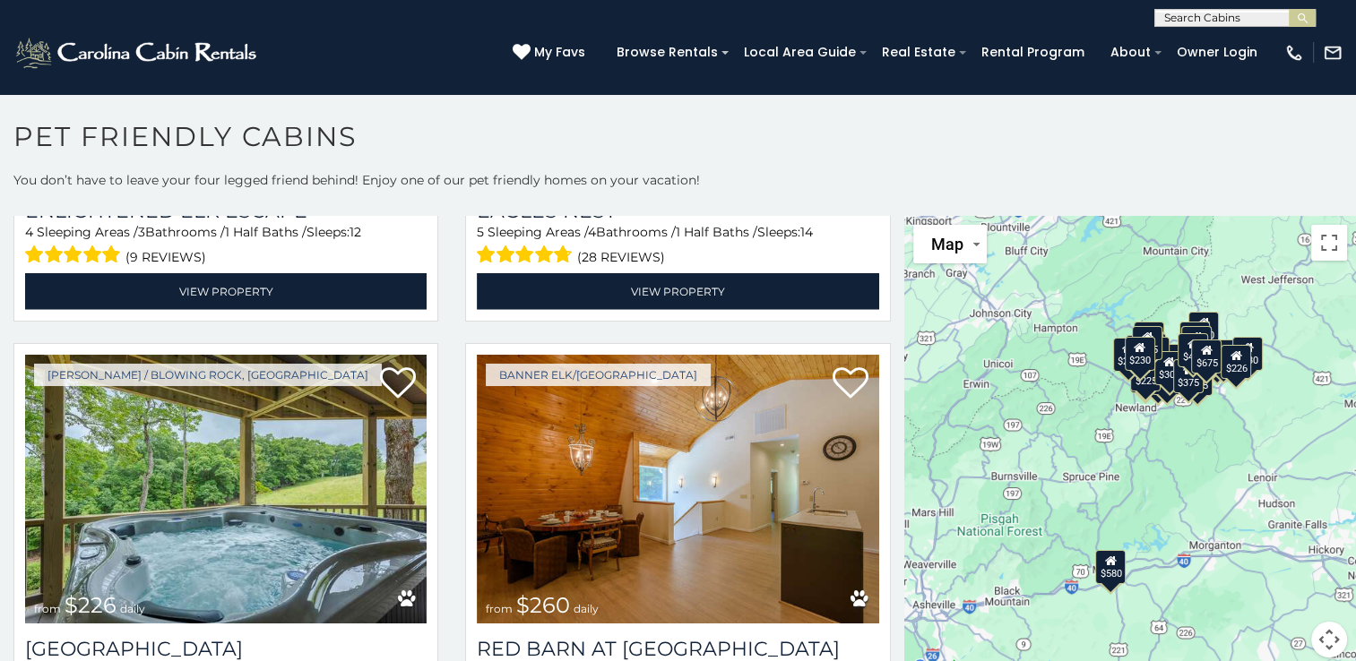
scroll to position [4717, 0]
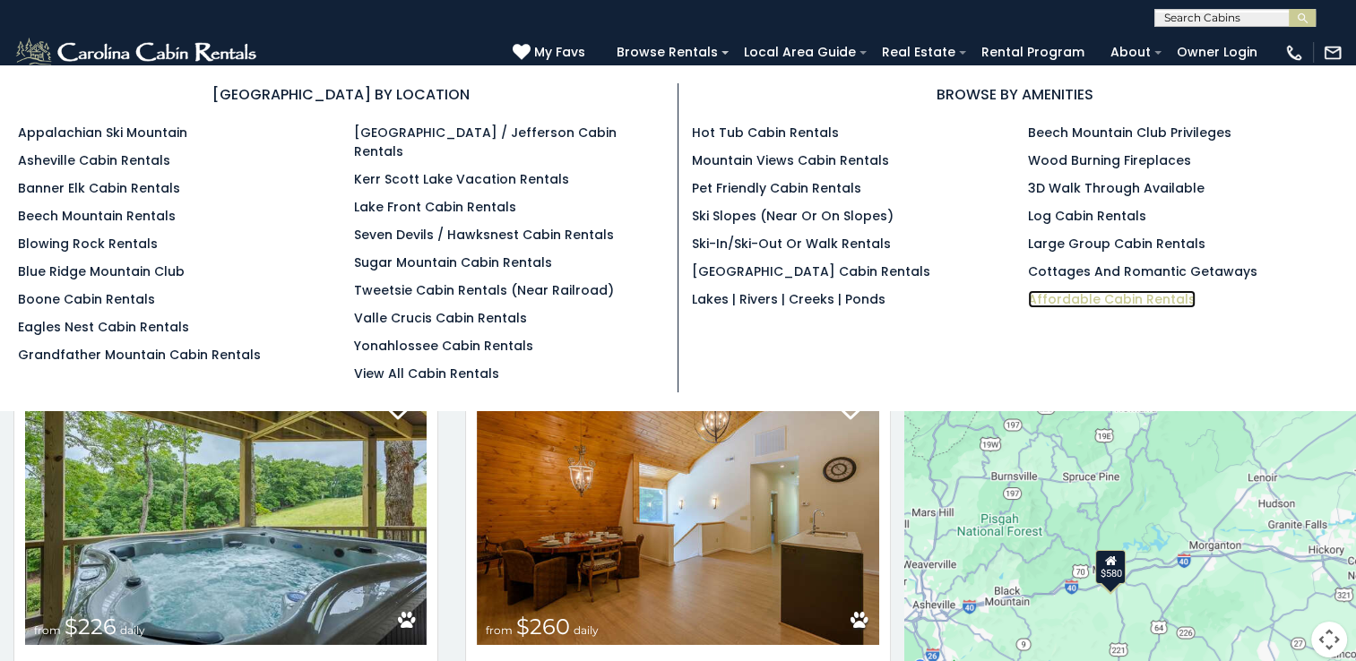
click at [1072, 292] on link "Affordable Cabin Rentals" at bounding box center [1112, 299] width 168 height 18
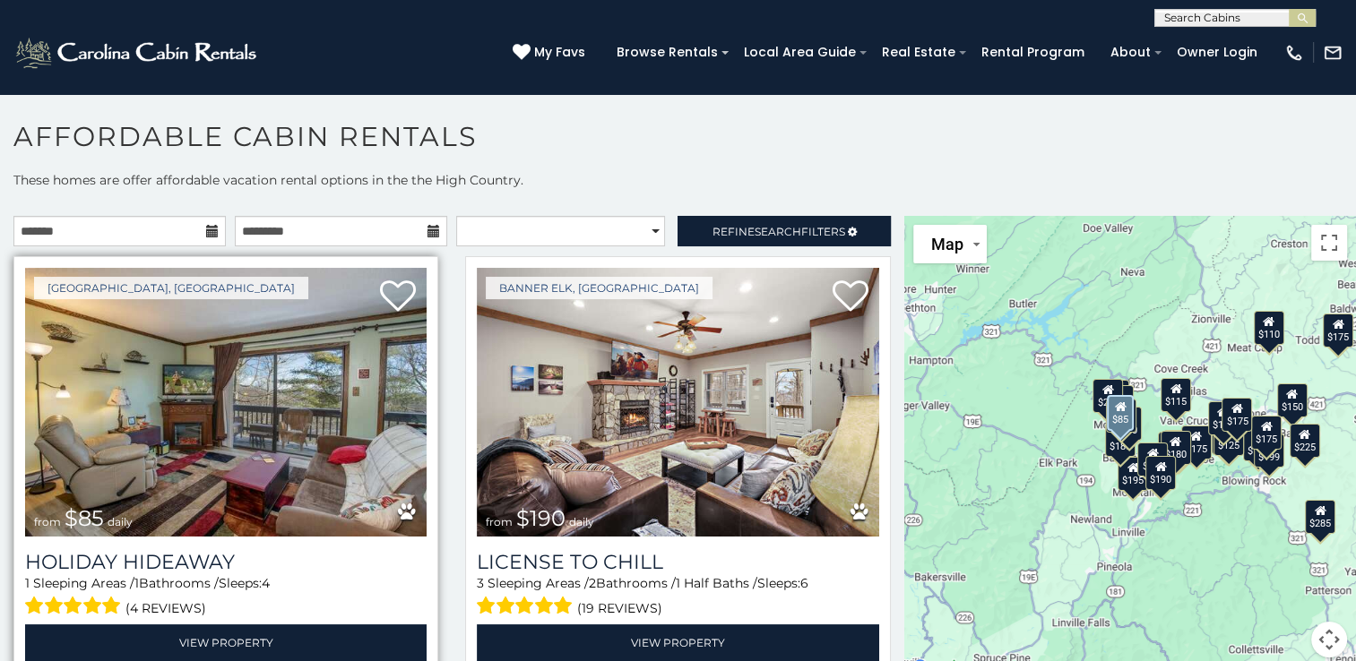
click at [251, 358] on img at bounding box center [225, 402] width 401 height 269
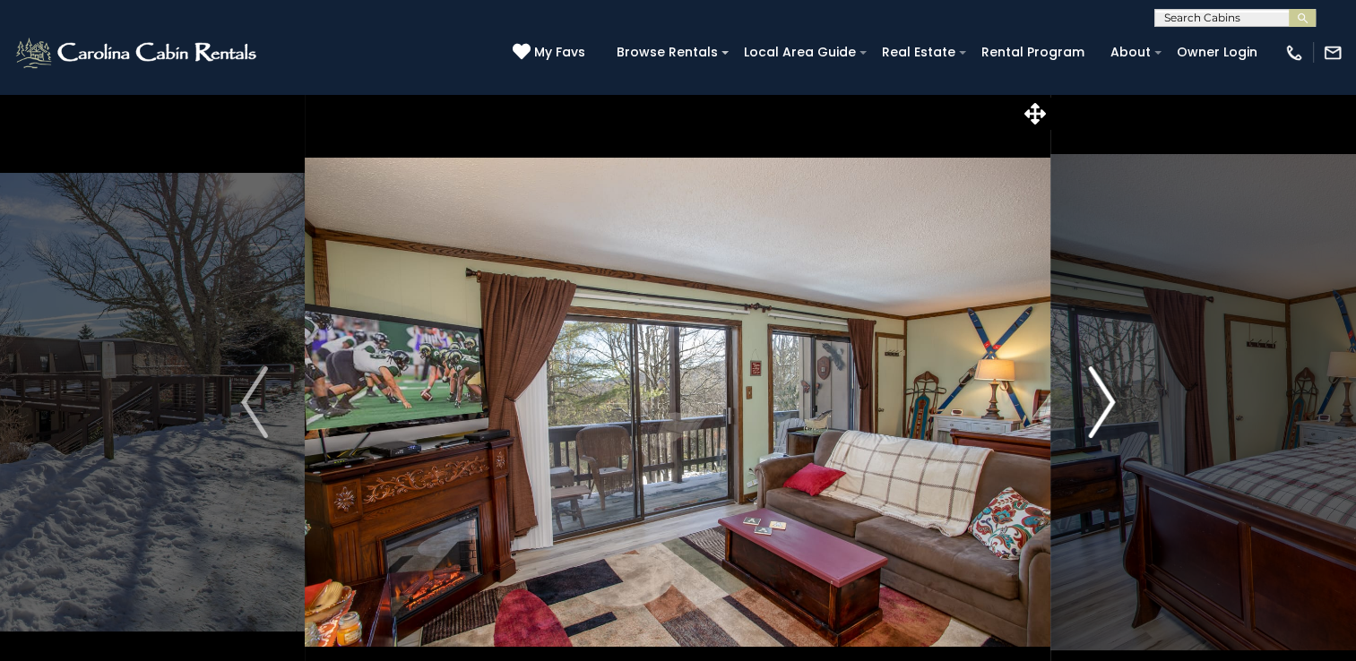
click at [1099, 407] on img "Next" at bounding box center [1101, 402] width 27 height 72
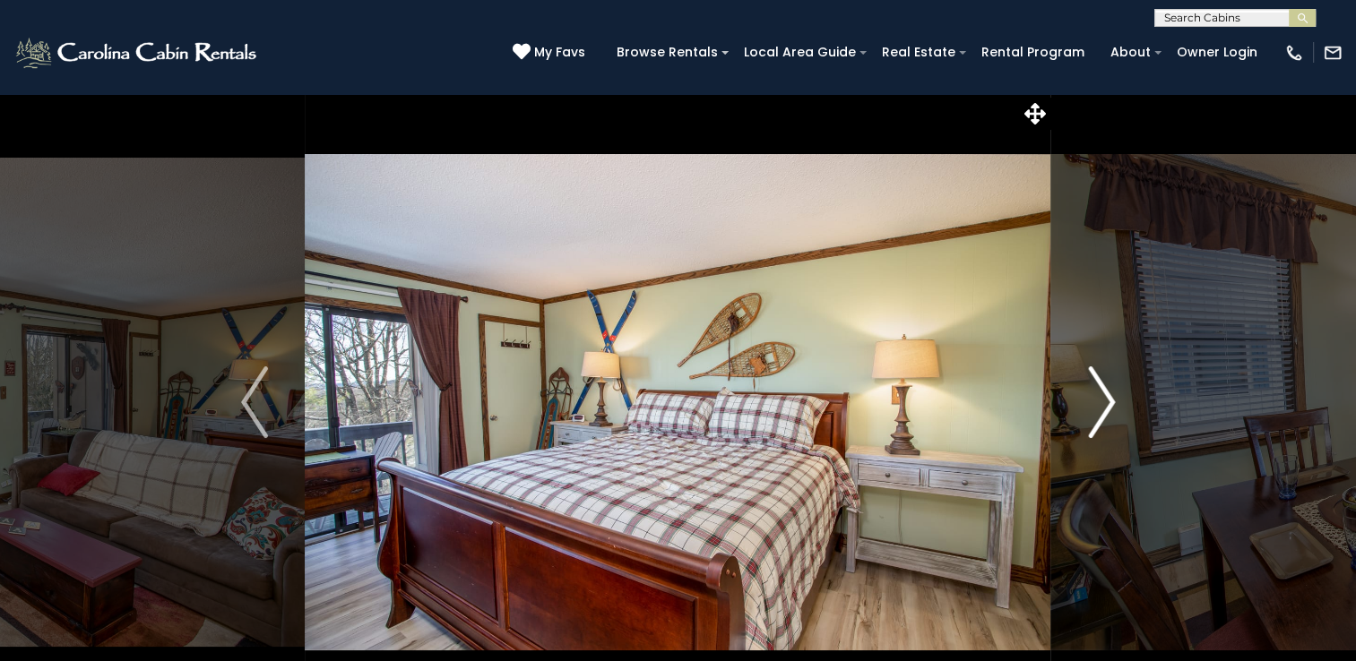
click at [1099, 407] on img "Next" at bounding box center [1101, 402] width 27 height 72
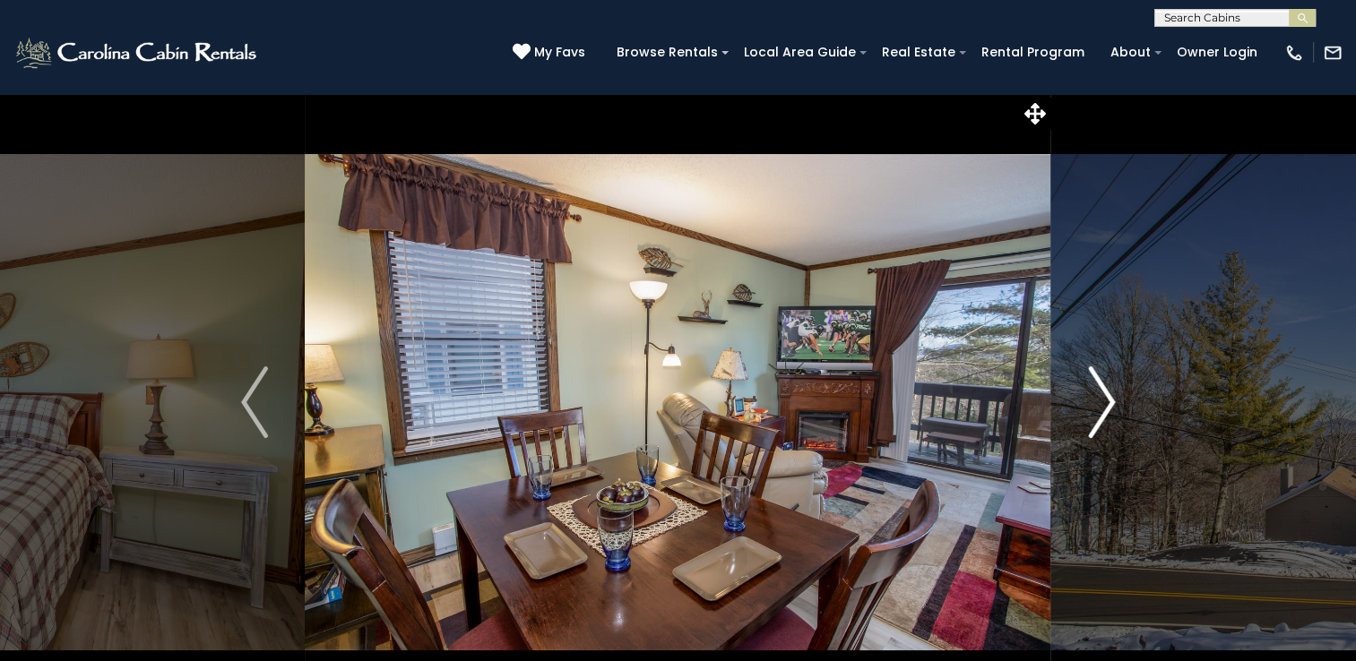
click at [1099, 407] on img "Next" at bounding box center [1101, 402] width 27 height 72
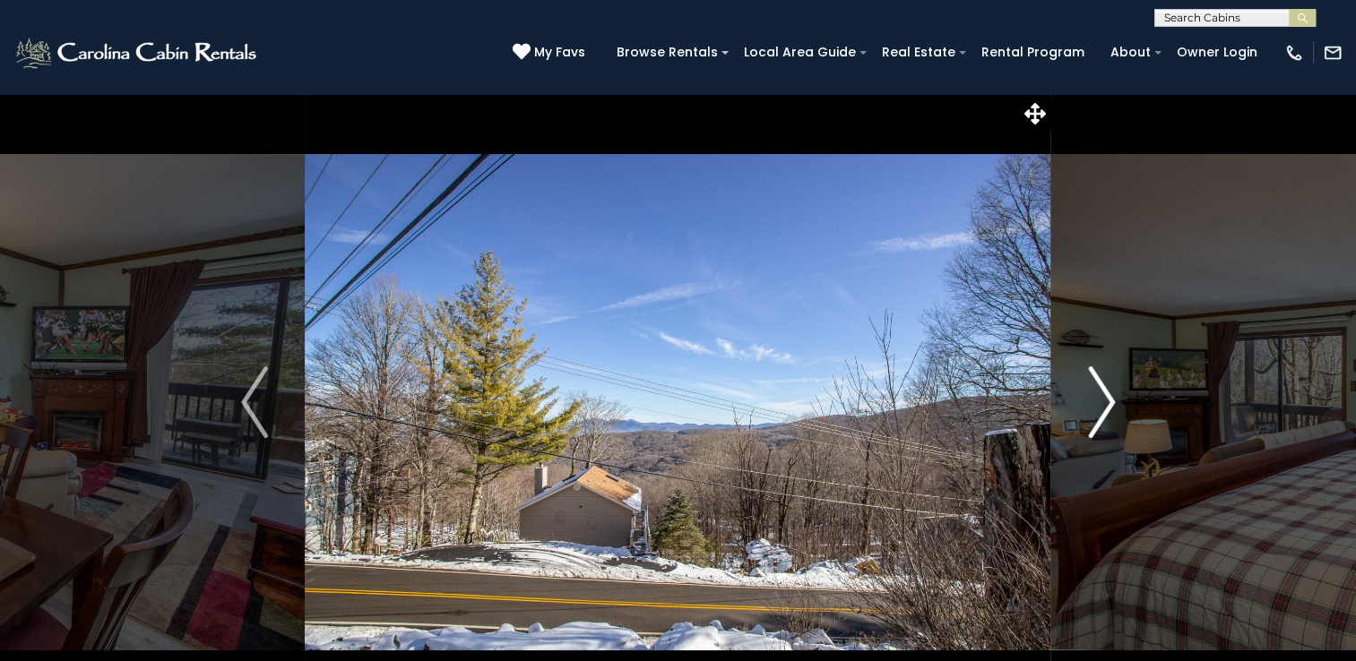
click at [1099, 407] on img "Next" at bounding box center [1101, 402] width 27 height 72
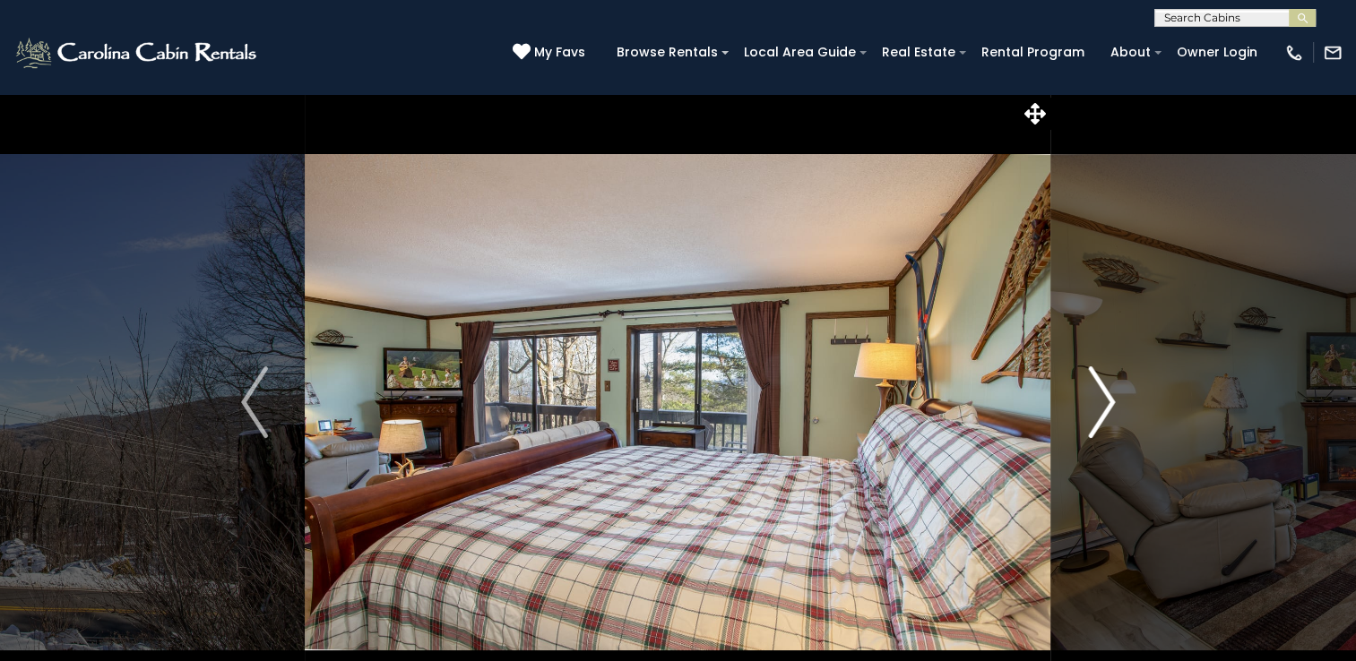
click at [1099, 407] on img "Next" at bounding box center [1101, 402] width 27 height 72
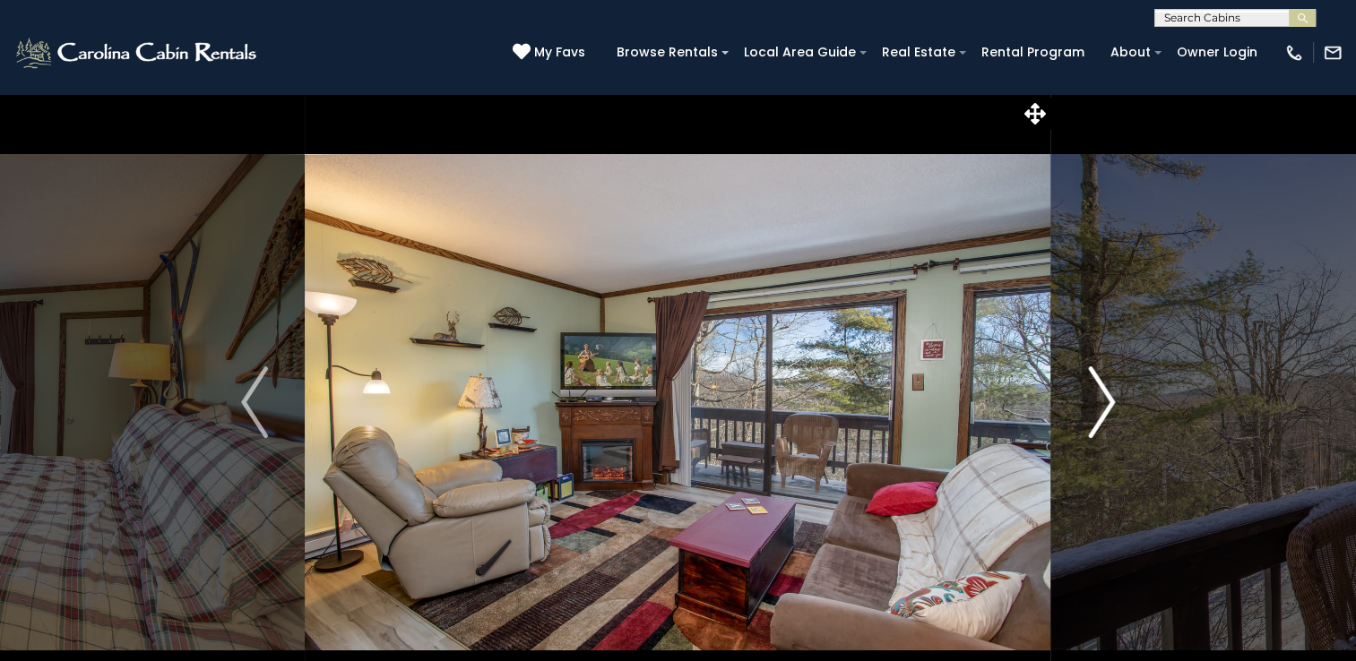
click at [1099, 407] on img "Next" at bounding box center [1101, 402] width 27 height 72
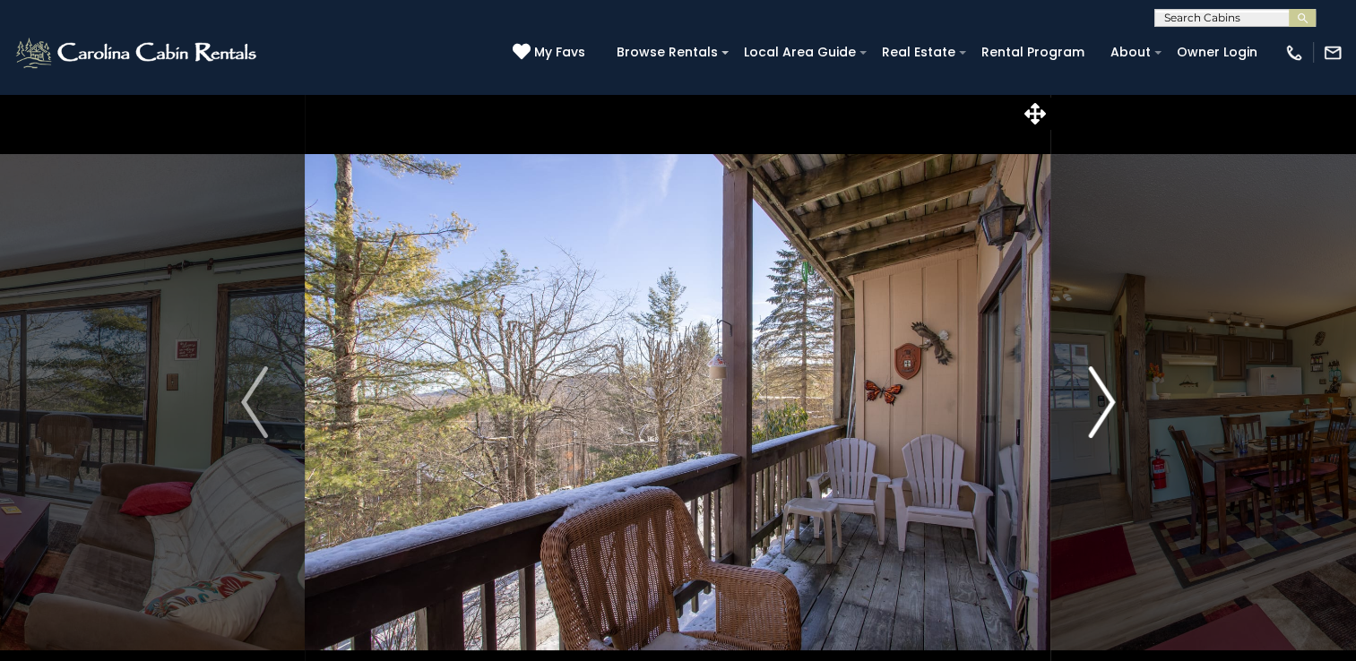
click at [1099, 407] on img "Next" at bounding box center [1101, 402] width 27 height 72
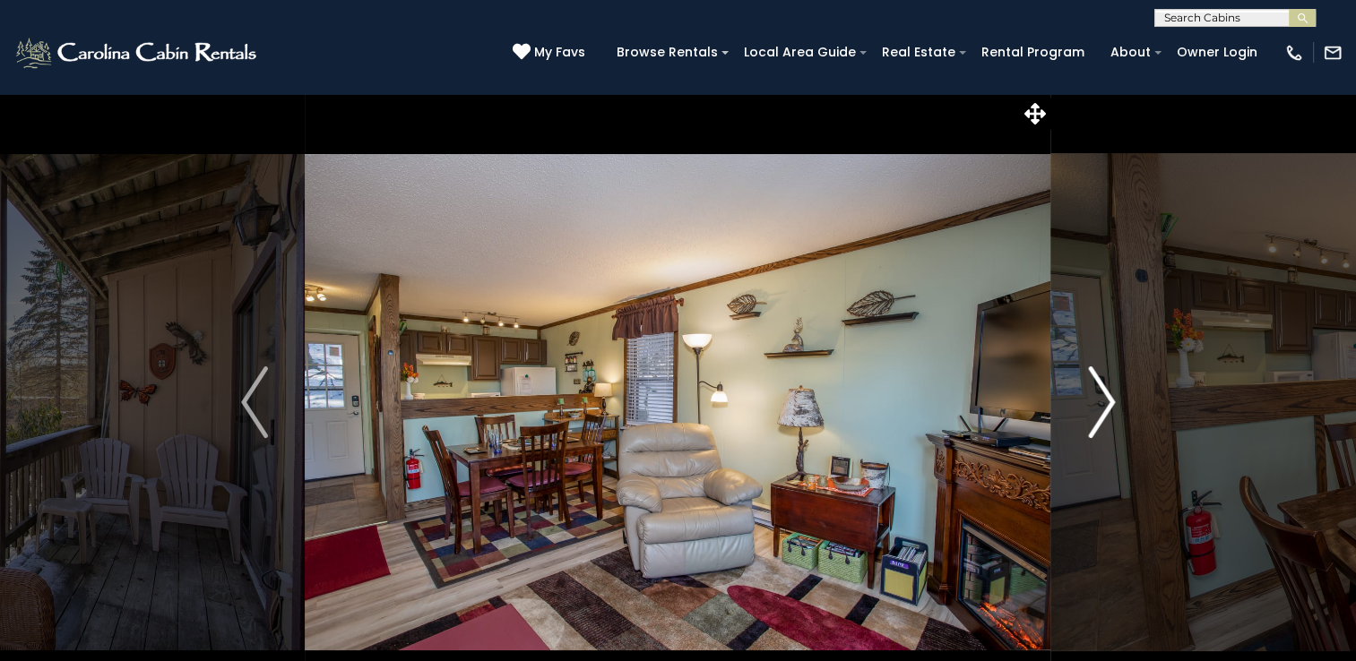
click at [1099, 407] on img "Next" at bounding box center [1101, 402] width 27 height 72
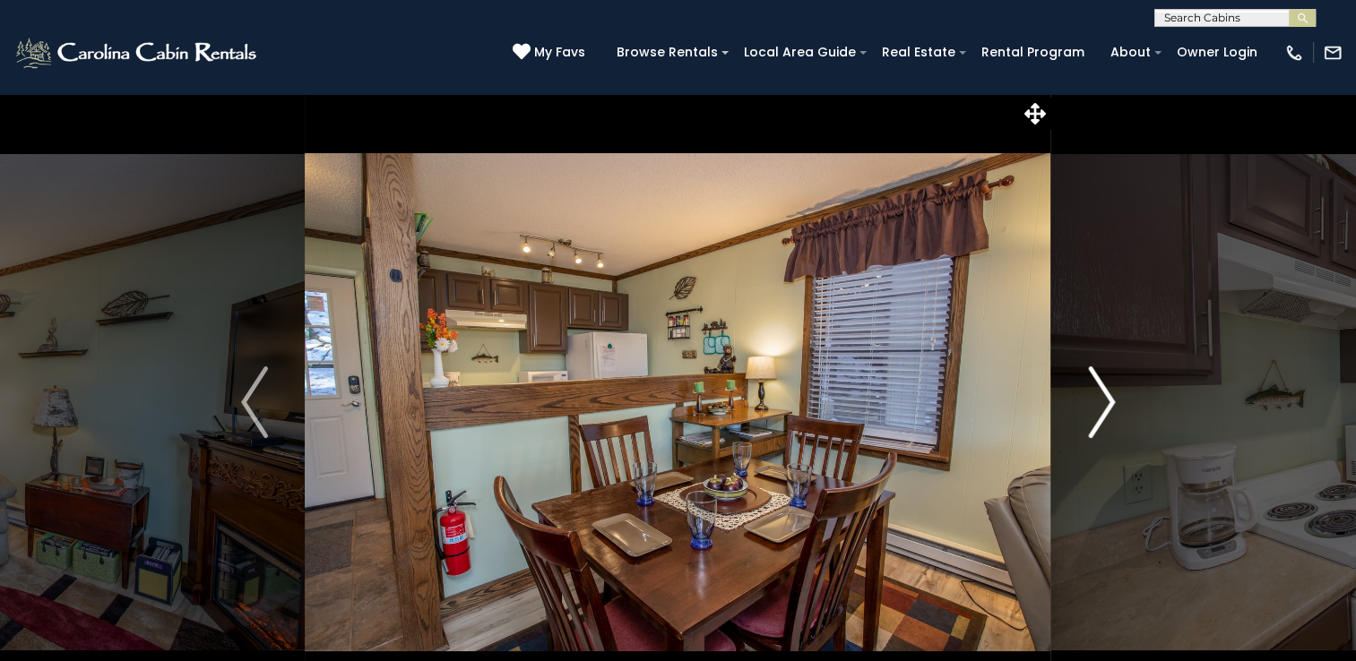
click at [1099, 407] on img "Next" at bounding box center [1101, 402] width 27 height 72
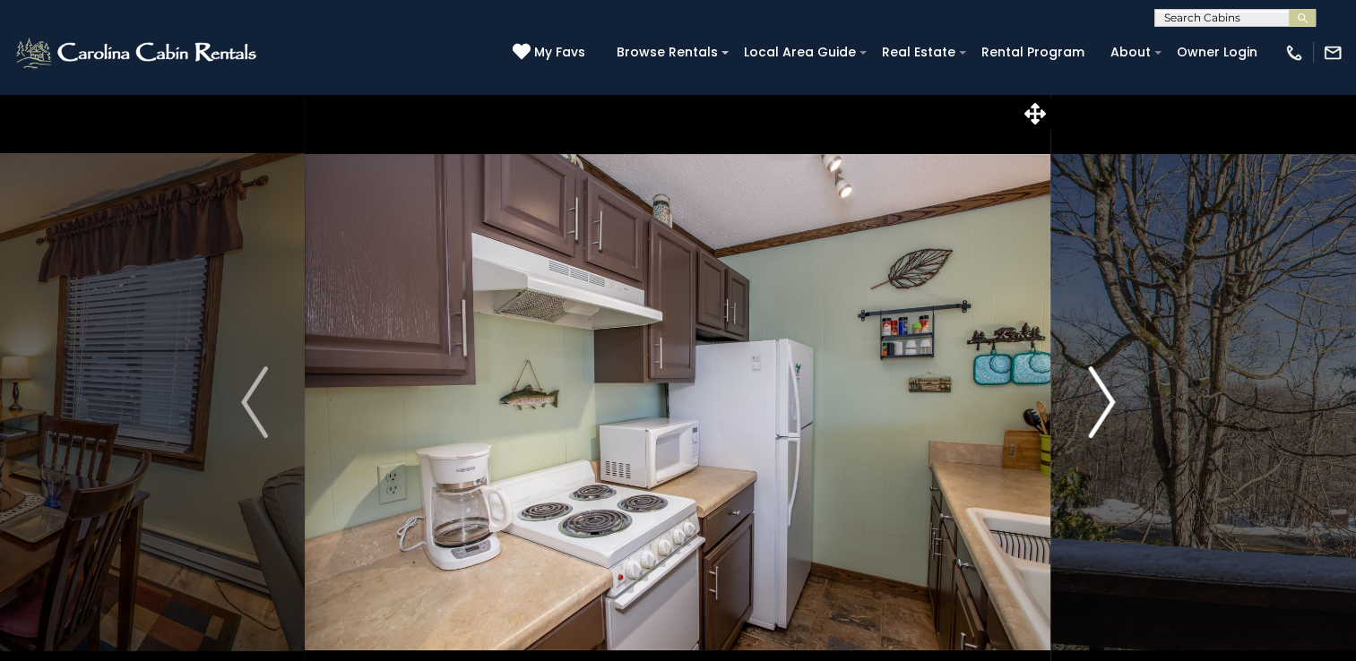
click at [1099, 407] on img "Next" at bounding box center [1101, 402] width 27 height 72
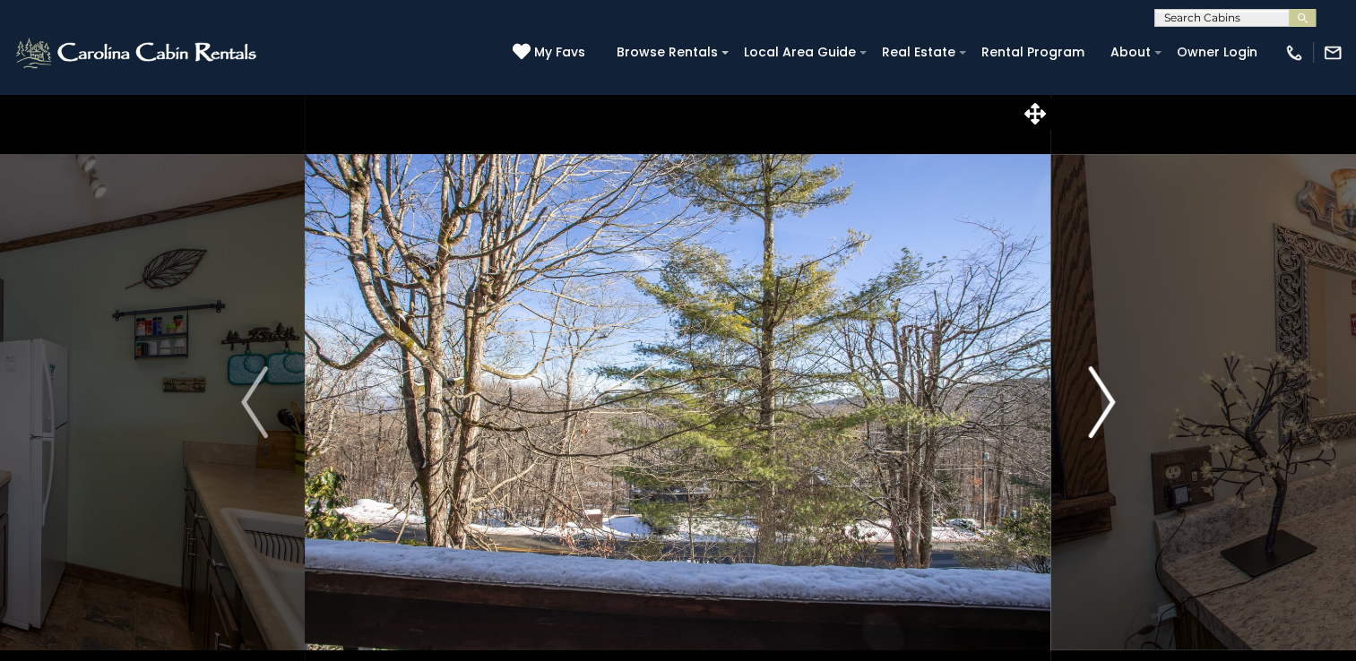
click at [1099, 407] on img "Next" at bounding box center [1101, 402] width 27 height 72
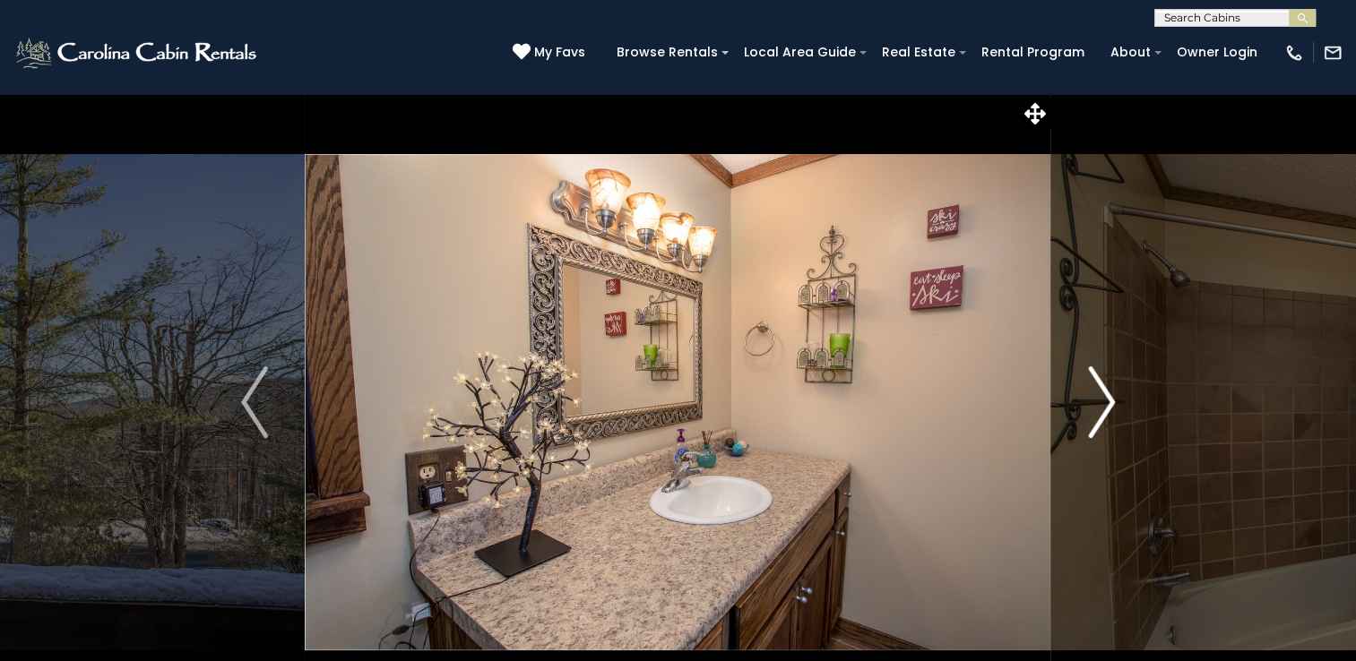
click at [1099, 407] on img "Next" at bounding box center [1101, 402] width 27 height 72
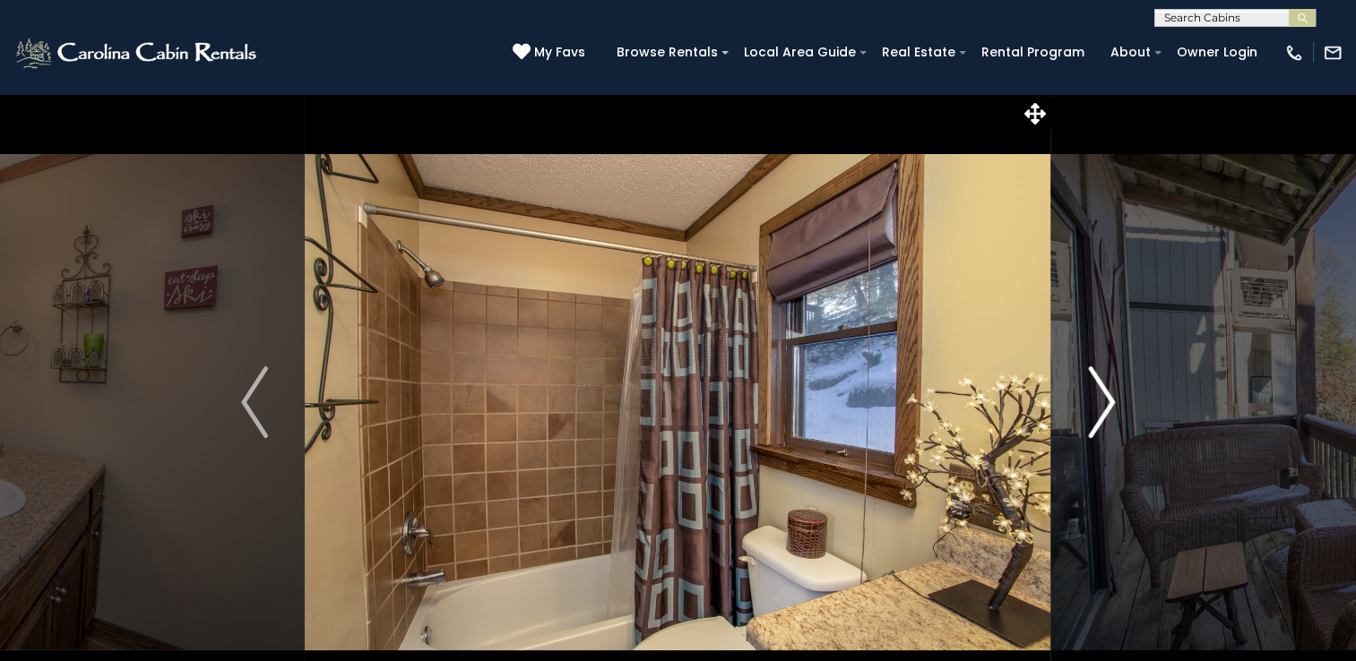
click at [1099, 407] on img "Next" at bounding box center [1101, 402] width 27 height 72
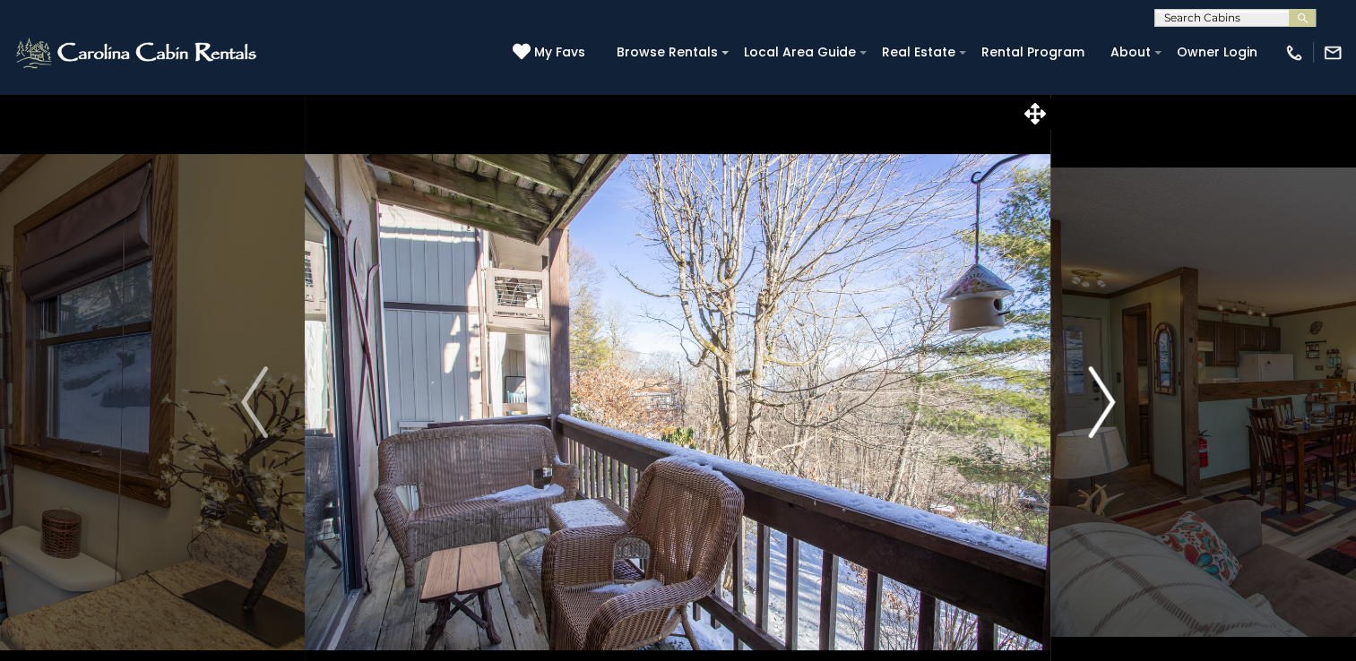
click at [1099, 407] on img "Next" at bounding box center [1101, 402] width 27 height 72
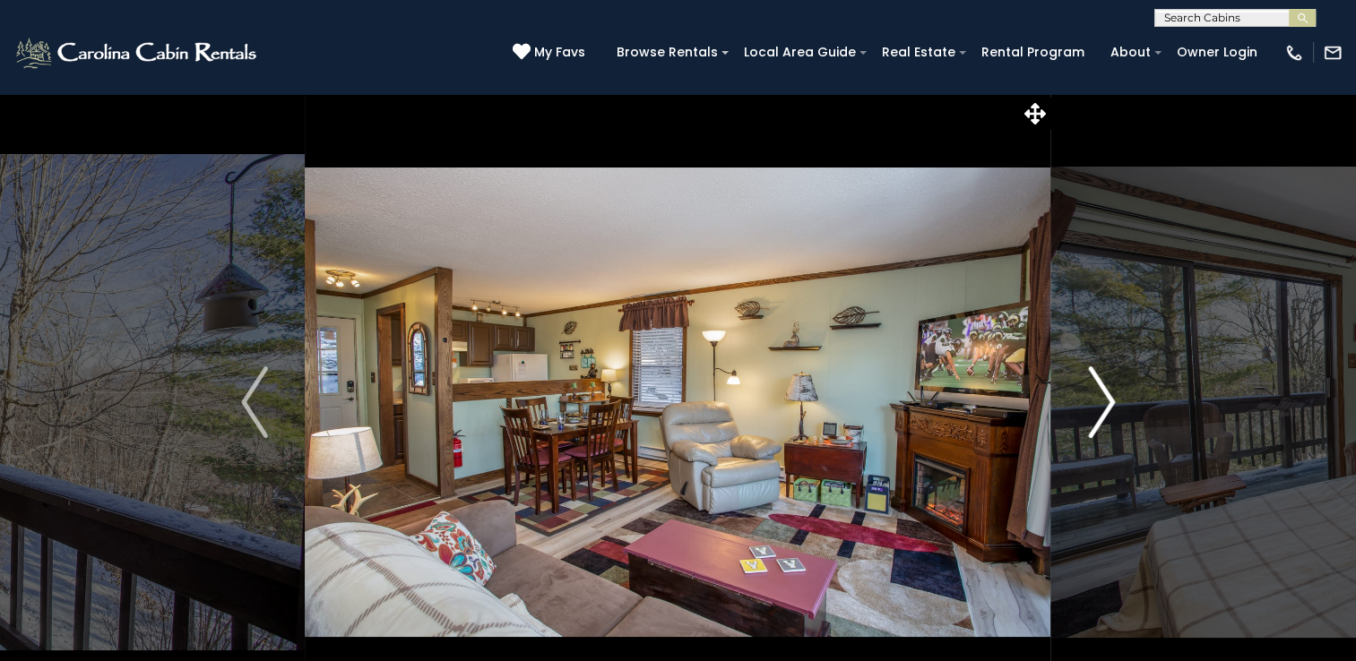
click at [1099, 407] on img "Next" at bounding box center [1101, 402] width 27 height 72
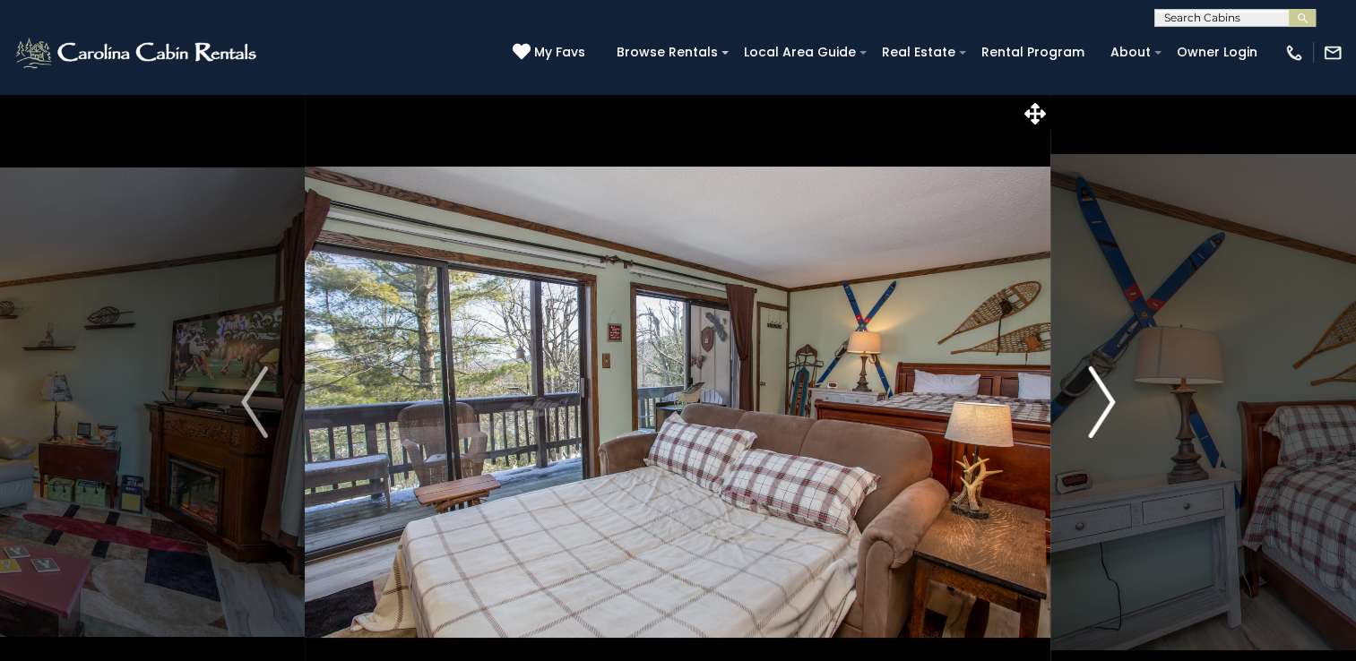
click at [1099, 407] on img "Next" at bounding box center [1101, 402] width 27 height 72
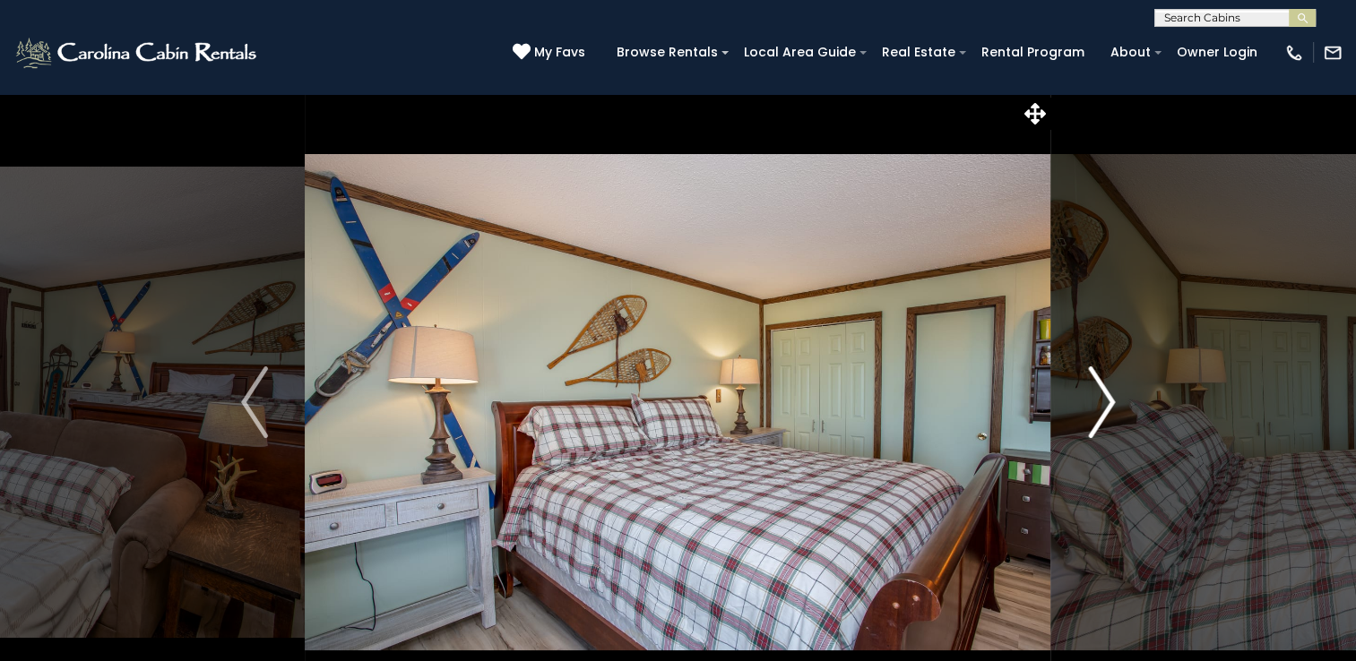
click at [1099, 407] on img "Next" at bounding box center [1101, 402] width 27 height 72
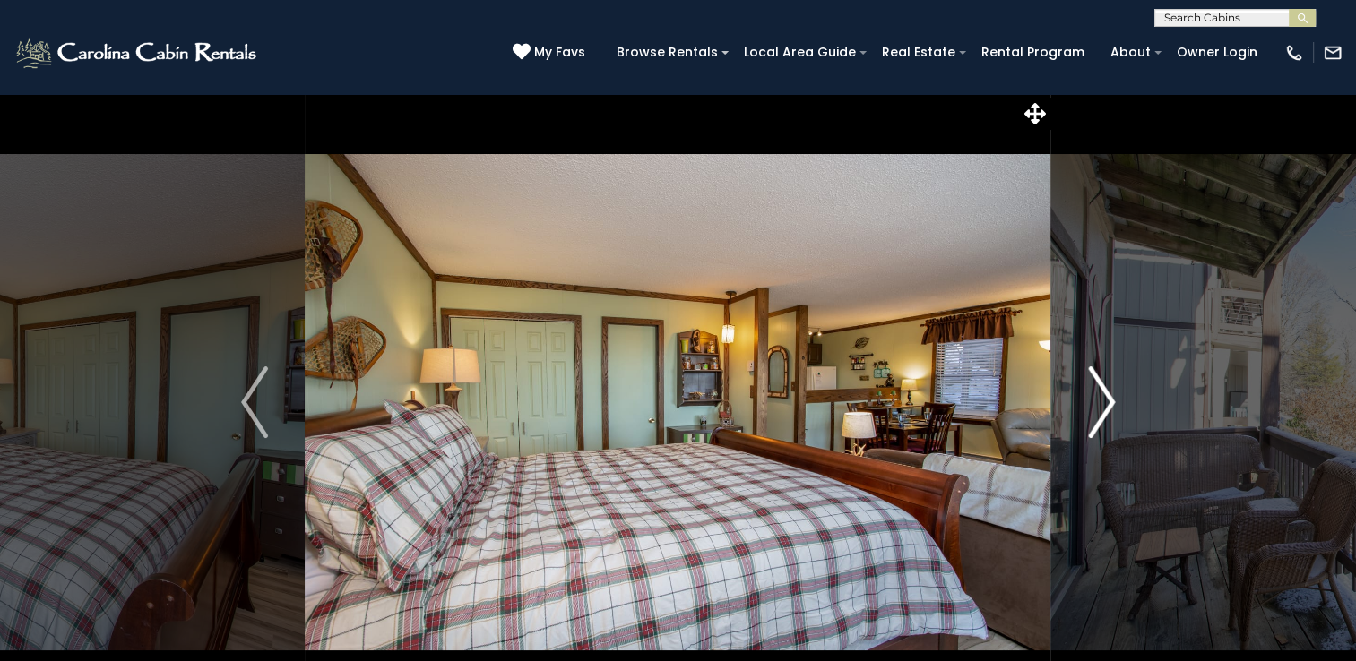
click at [1099, 407] on img "Next" at bounding box center [1101, 402] width 27 height 72
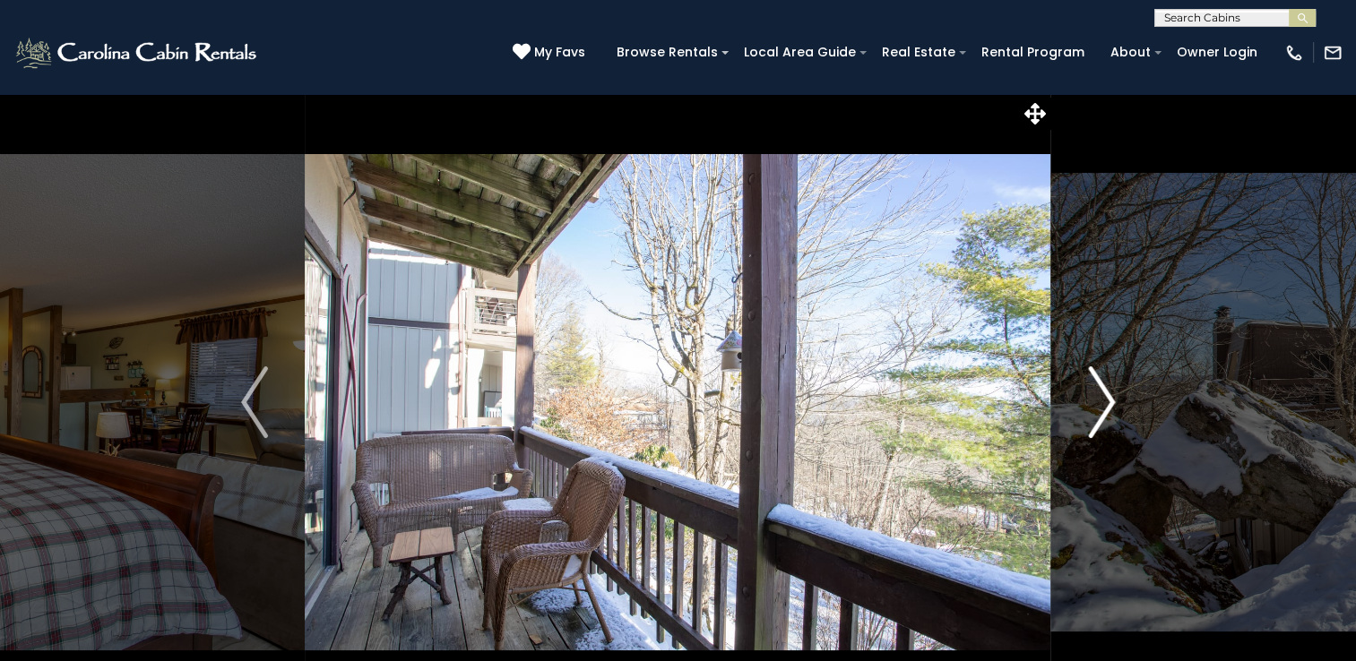
click at [1099, 407] on img "Next" at bounding box center [1101, 402] width 27 height 72
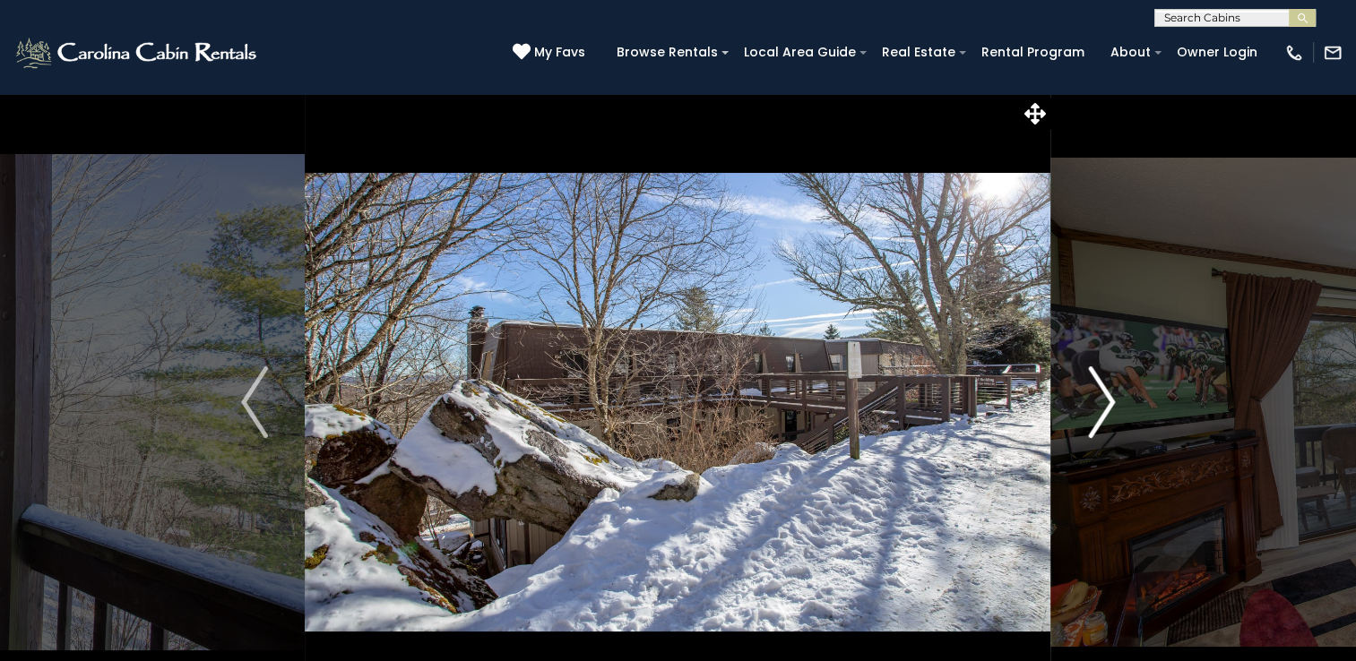
click at [1099, 407] on img "Next" at bounding box center [1101, 402] width 27 height 72
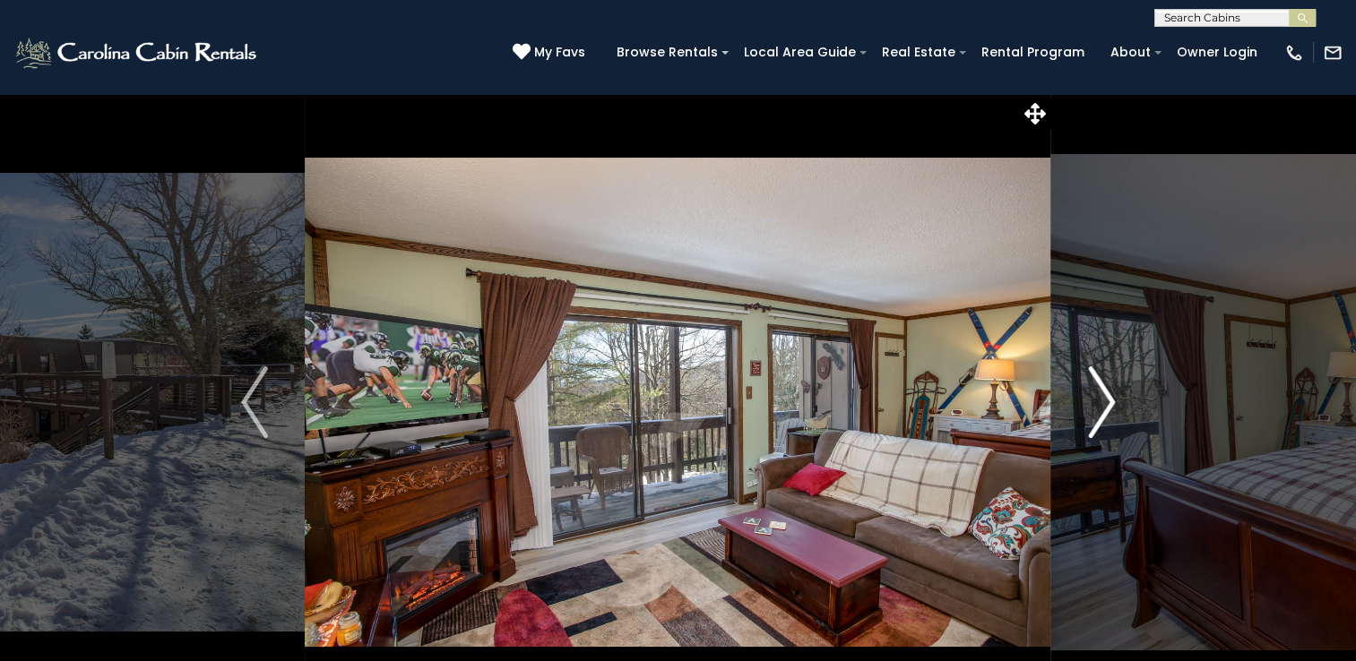
click at [1099, 407] on img "Next" at bounding box center [1101, 402] width 27 height 72
